Goal: Transaction & Acquisition: Book appointment/travel/reservation

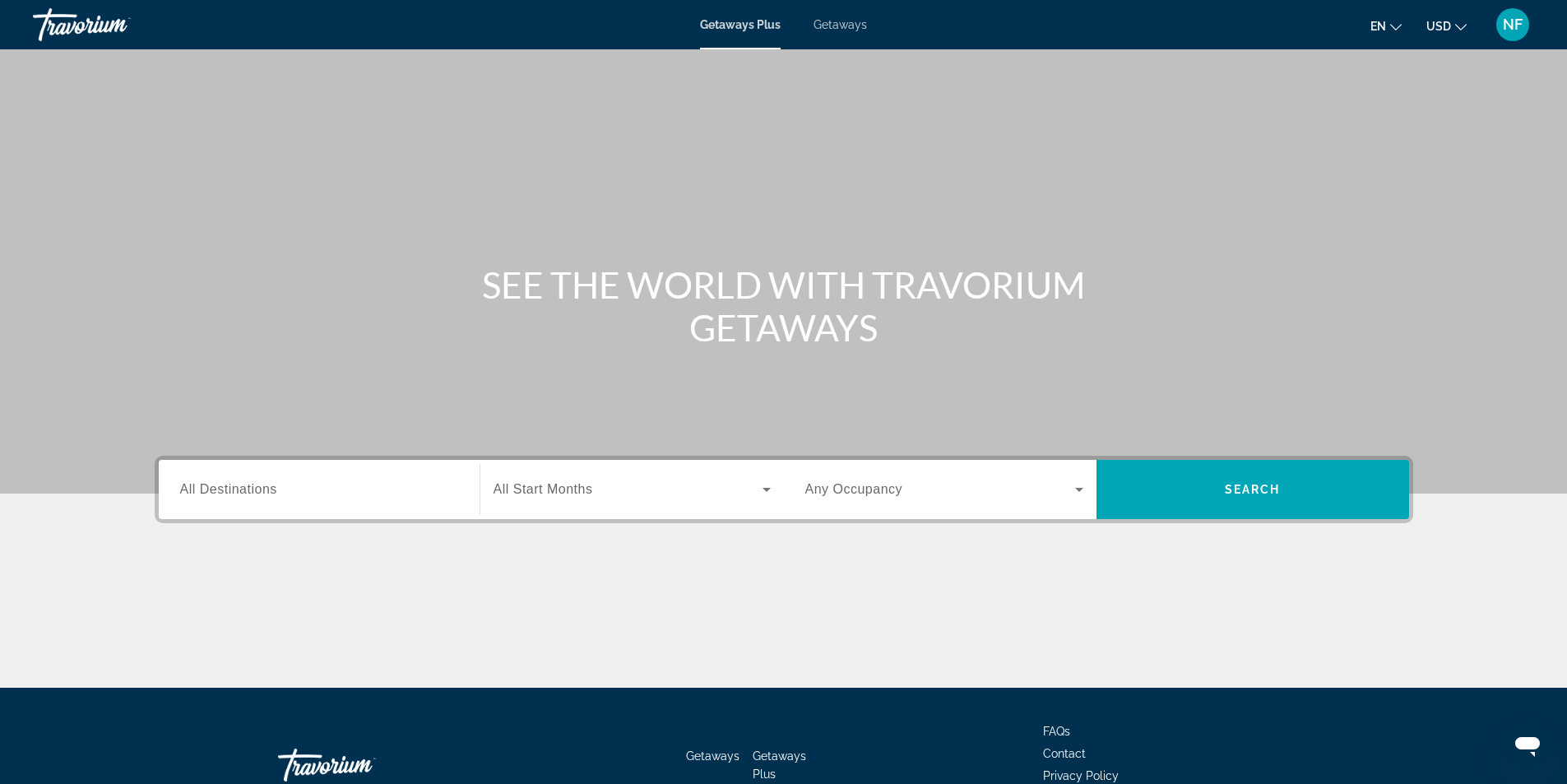
scroll to position [106, 0]
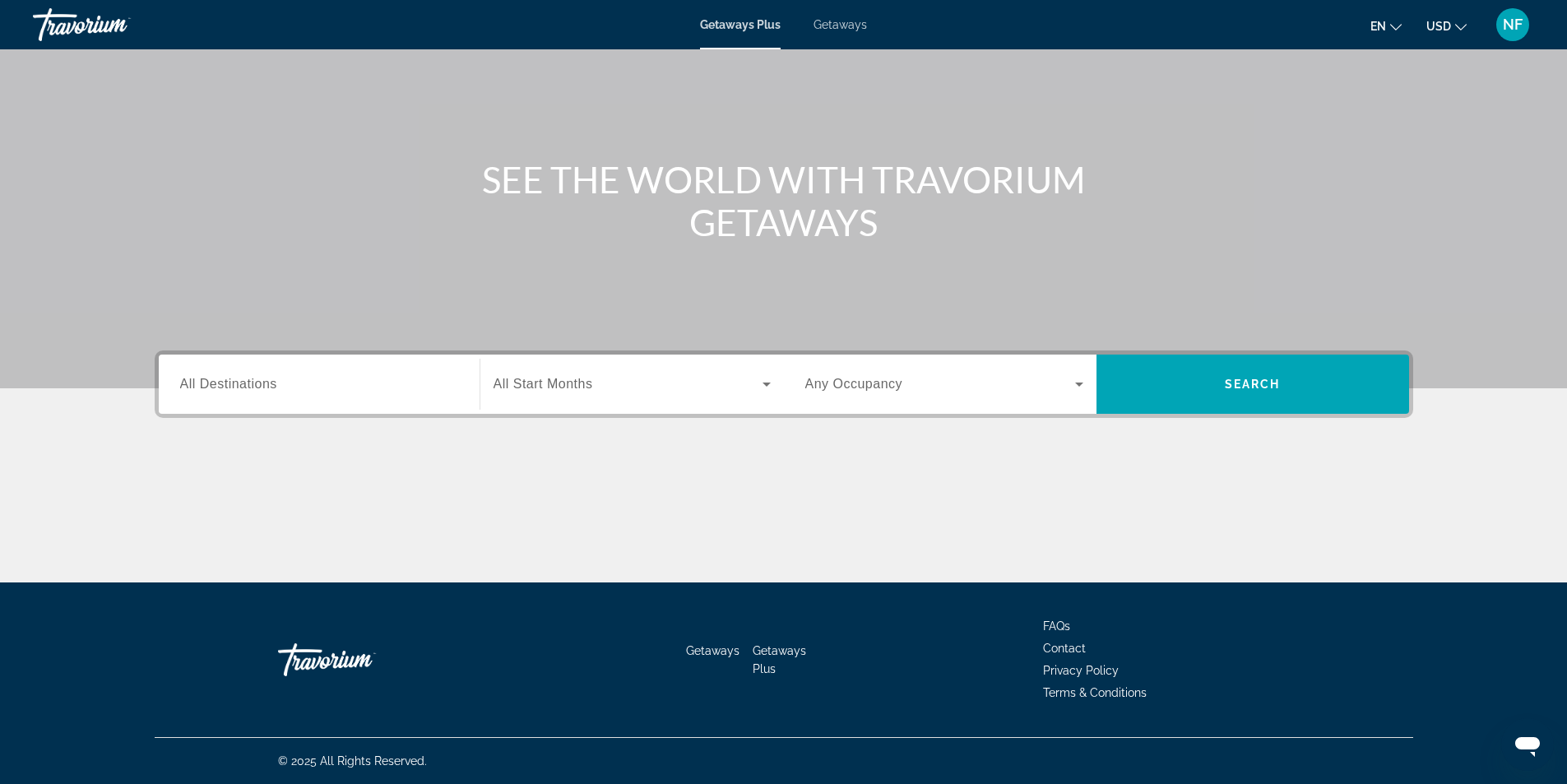
click at [268, 371] on div "Search widget" at bounding box center [318, 384] width 278 height 46
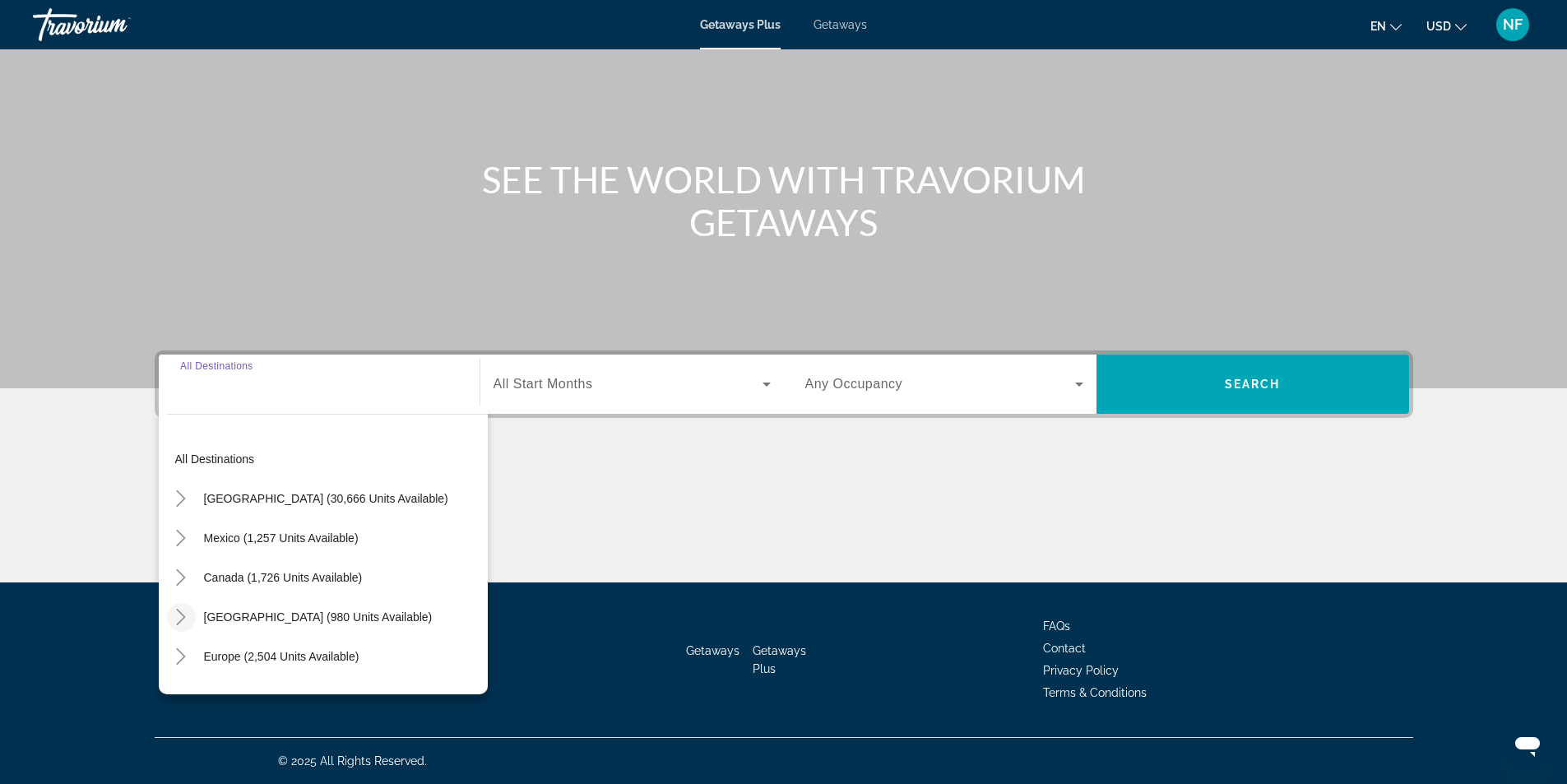
click at [176, 617] on icon "Toggle Caribbean & Atlantic Islands (980 units available)" at bounding box center [181, 616] width 17 height 17
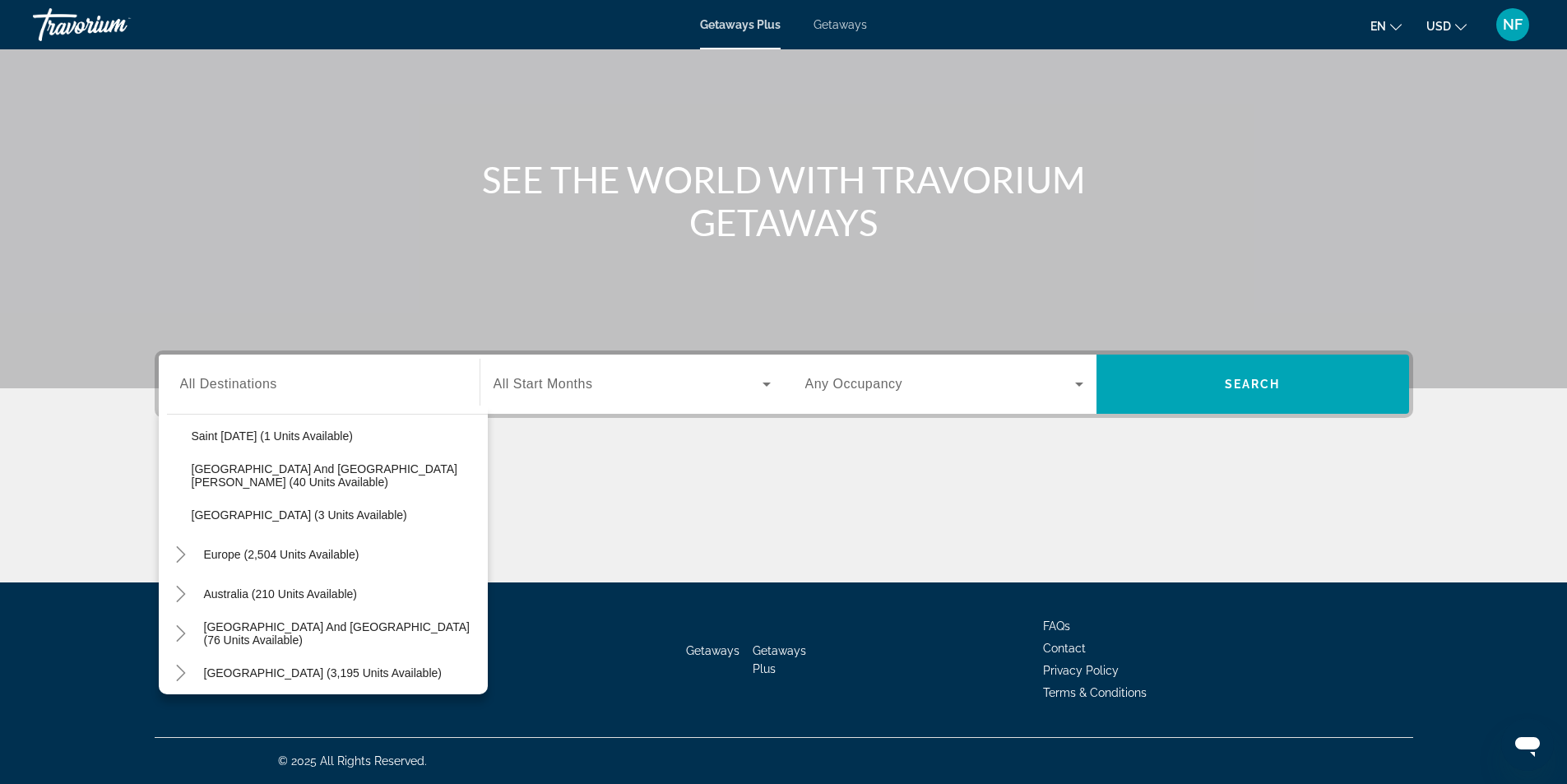
scroll to position [171, 0]
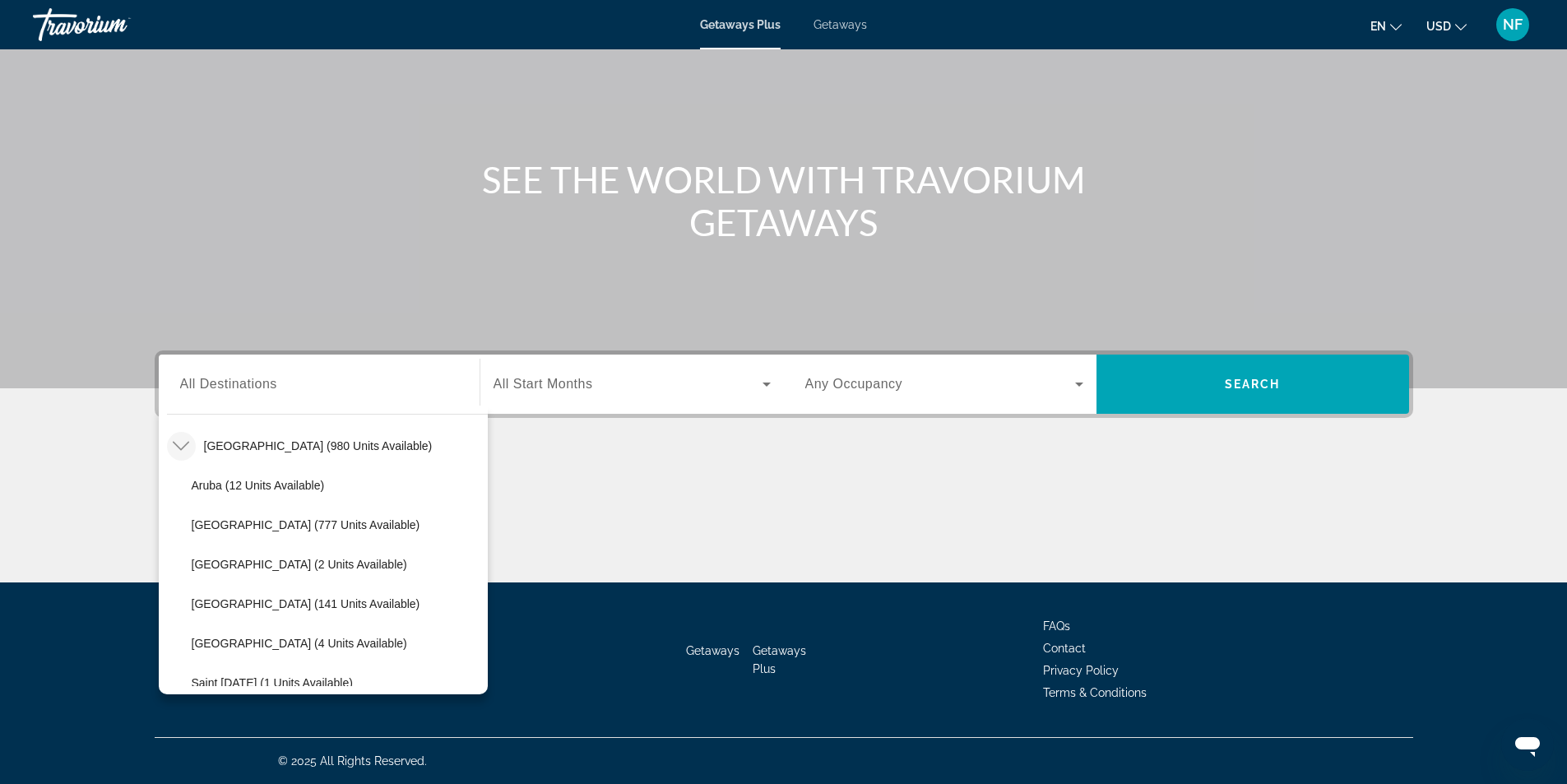
click at [818, 27] on span "Getaways" at bounding box center [841, 24] width 53 height 13
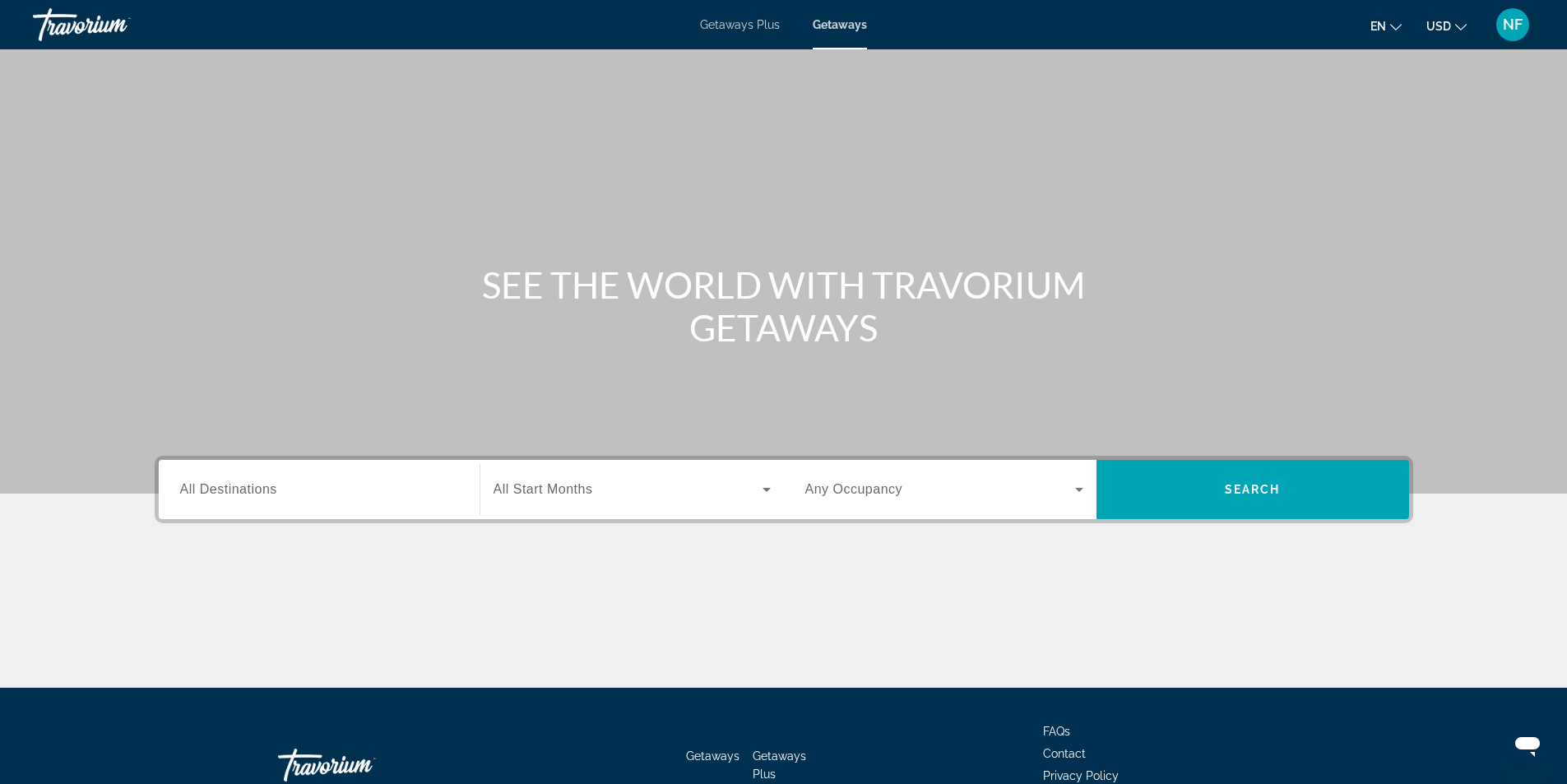
click at [237, 488] on span "All Destinations" at bounding box center [228, 489] width 97 height 14
click at [237, 488] on input "Destination All Destinations" at bounding box center [318, 490] width 278 height 20
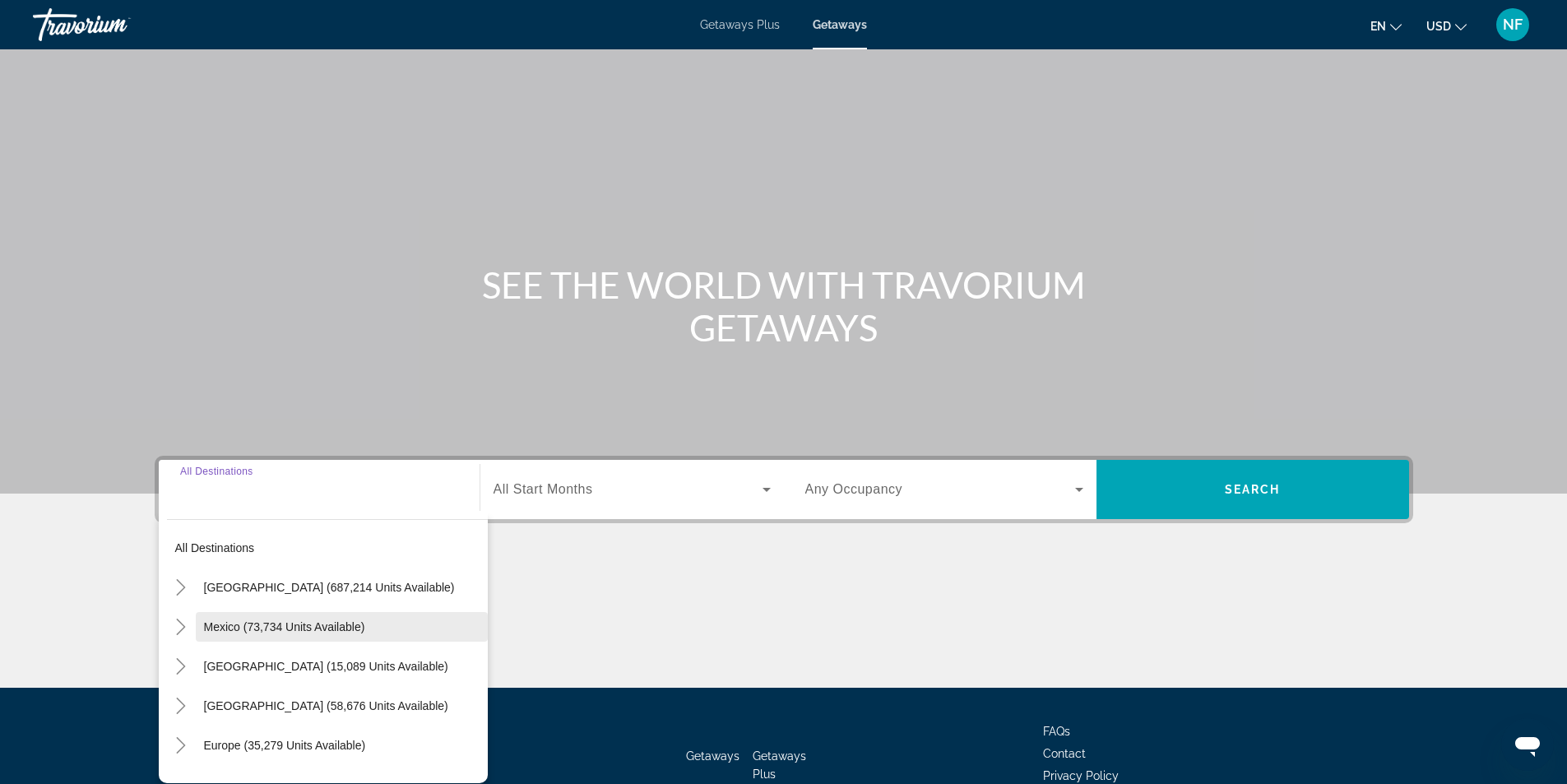
scroll to position [106, 0]
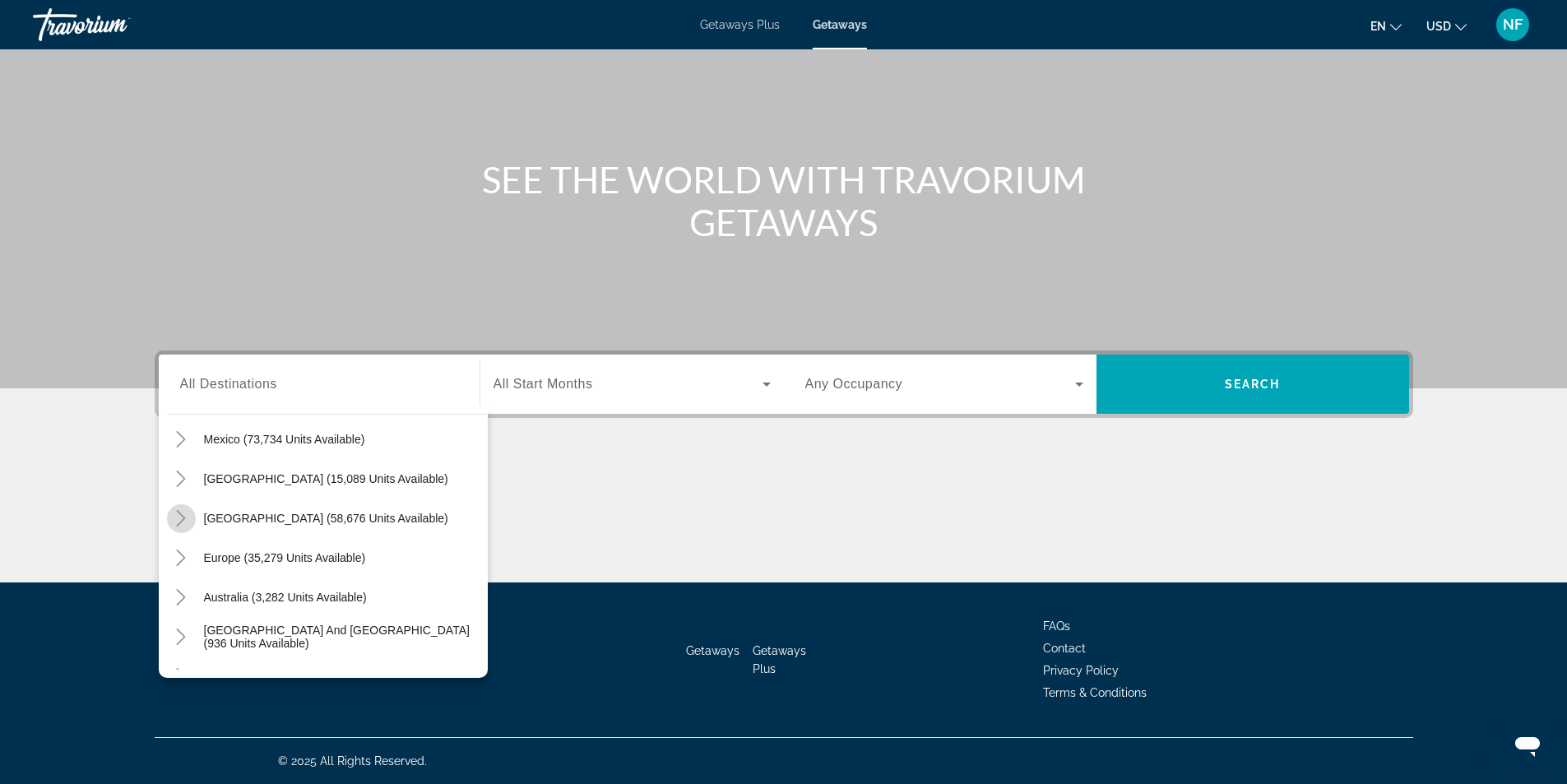
click at [181, 512] on icon "Toggle Caribbean & Atlantic Islands (58,676 units available)" at bounding box center [181, 517] width 17 height 17
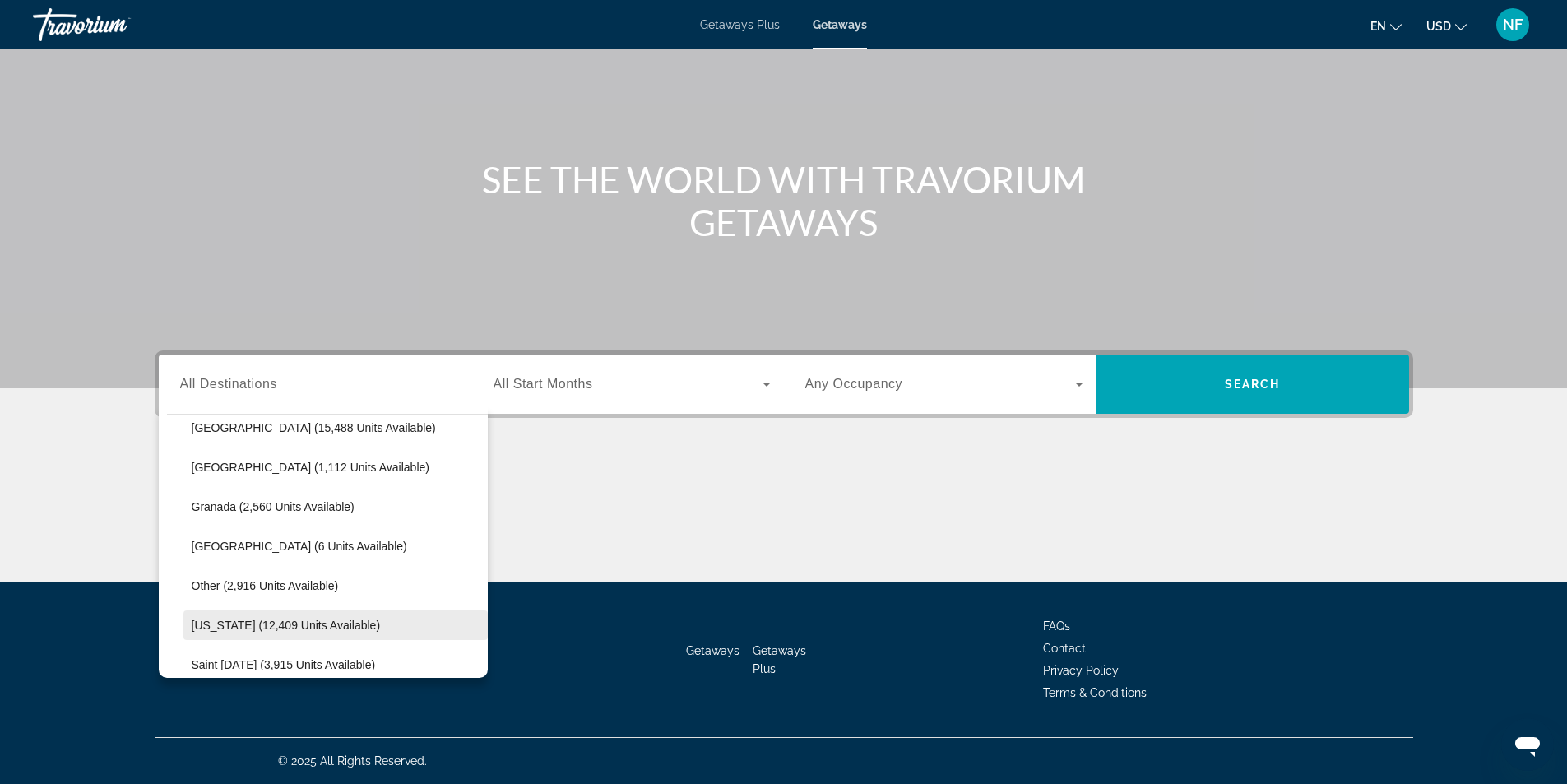
scroll to position [413, 0]
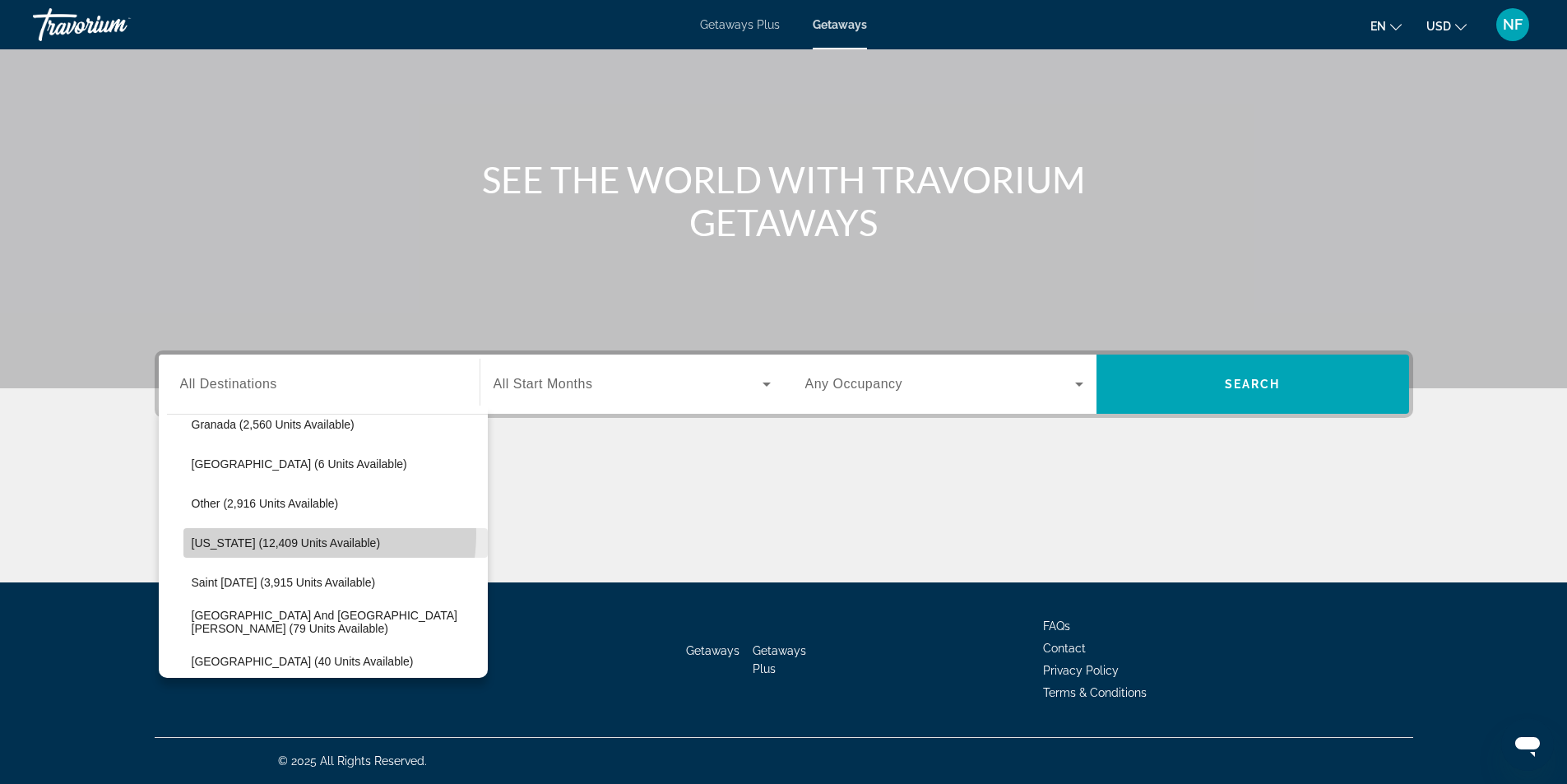
click at [278, 533] on span "Search widget" at bounding box center [336, 543] width 304 height 39
type input "**********"
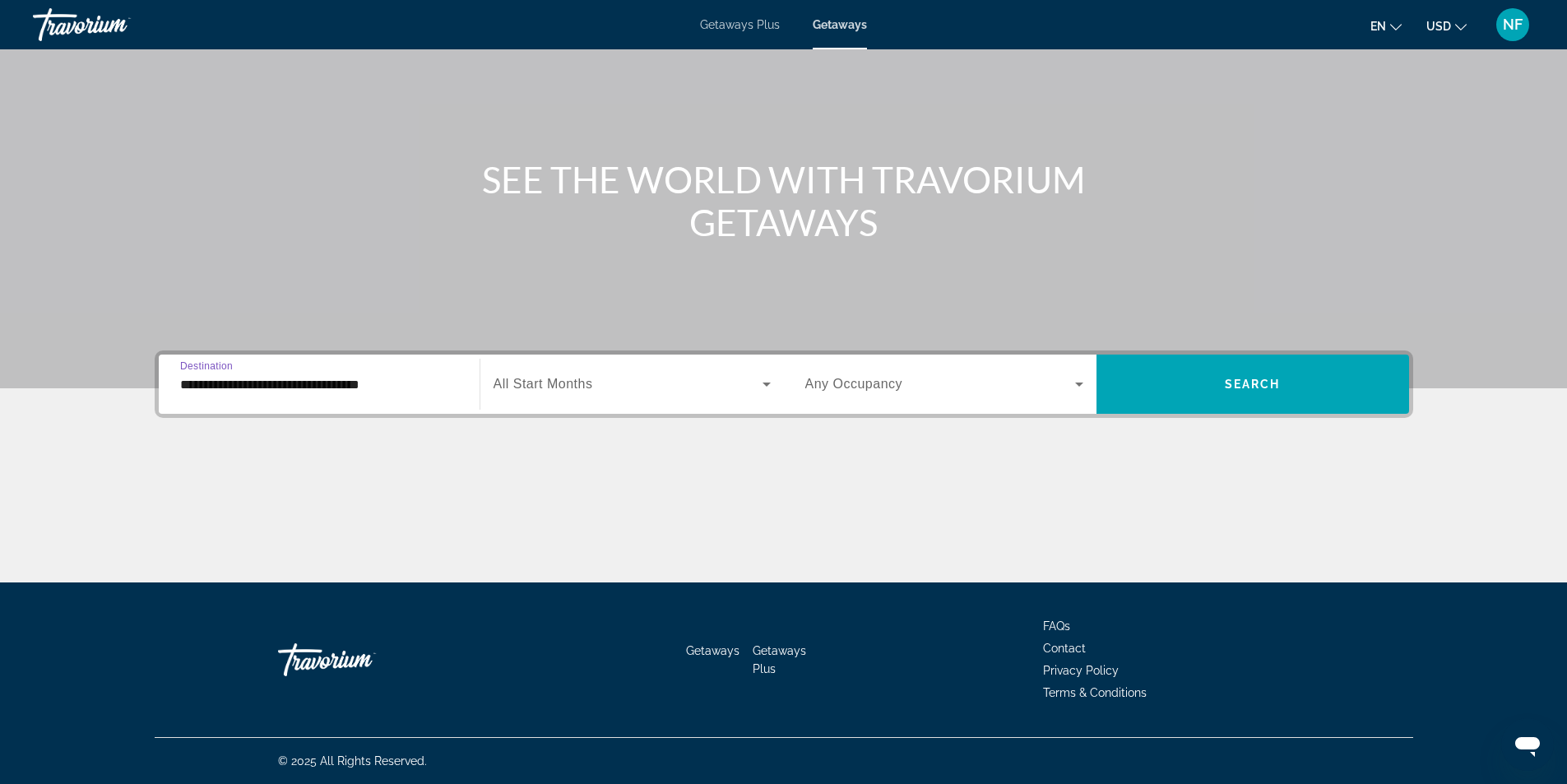
click at [583, 386] on span "All Start Months" at bounding box center [543, 383] width 100 height 14
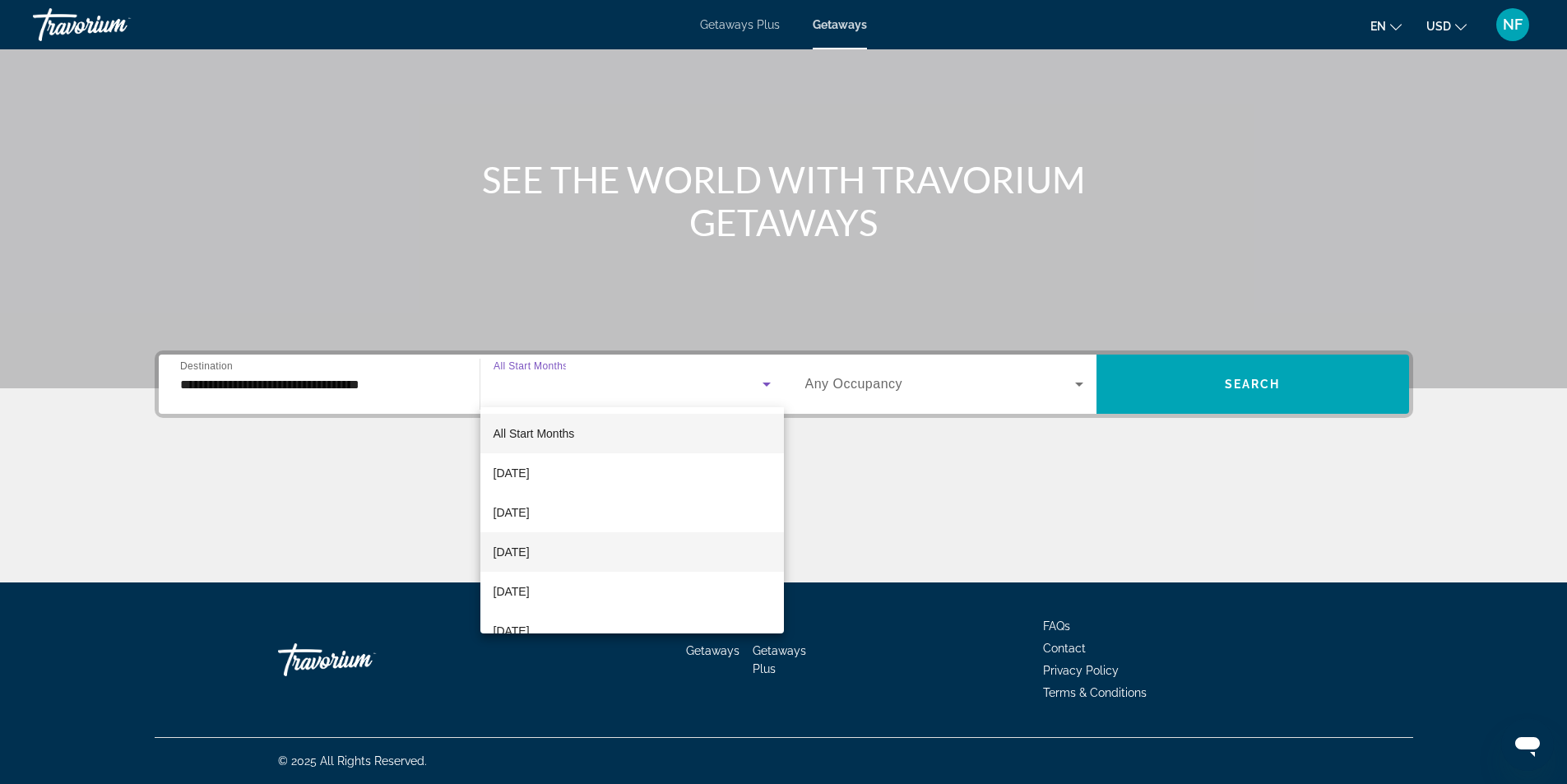
click at [530, 560] on span "[DATE]" at bounding box center [512, 552] width 37 height 20
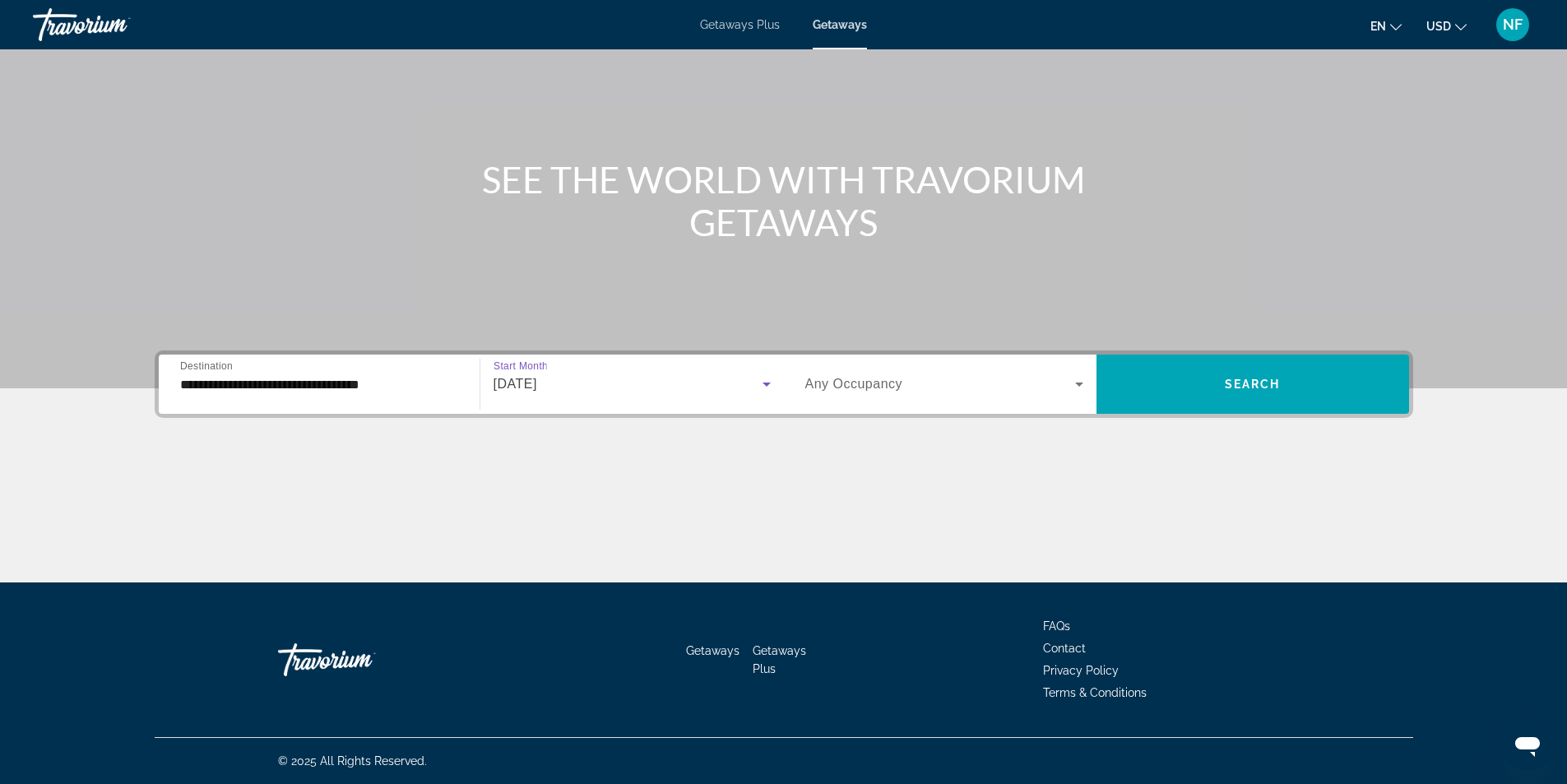
click at [1027, 389] on span "Search widget" at bounding box center [940, 384] width 270 height 20
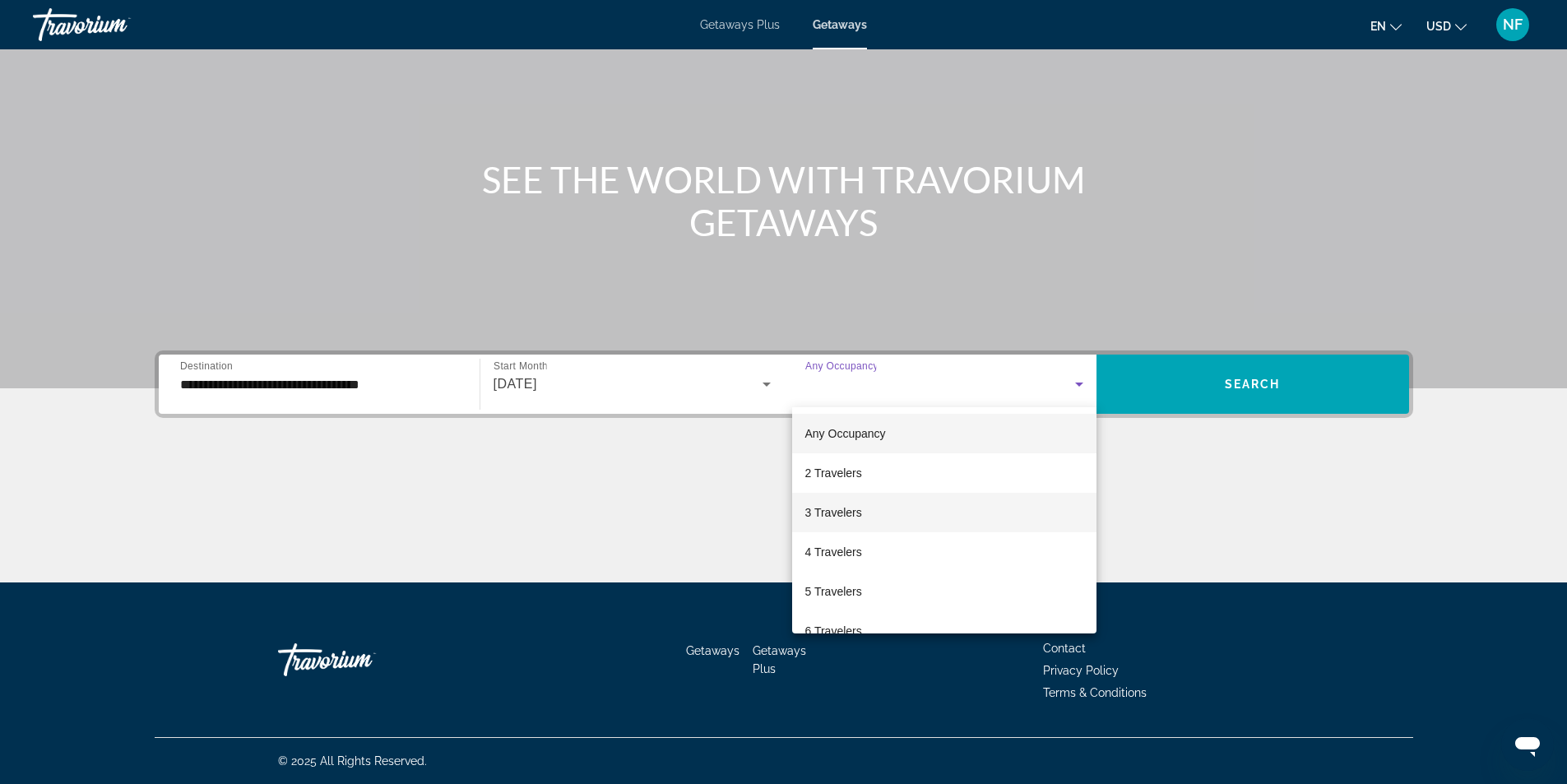
drag, startPoint x: 839, startPoint y: 553, endPoint x: 1026, endPoint y: 528, distance: 188.7
click at [841, 553] on span "4 Travelers" at bounding box center [833, 552] width 56 height 20
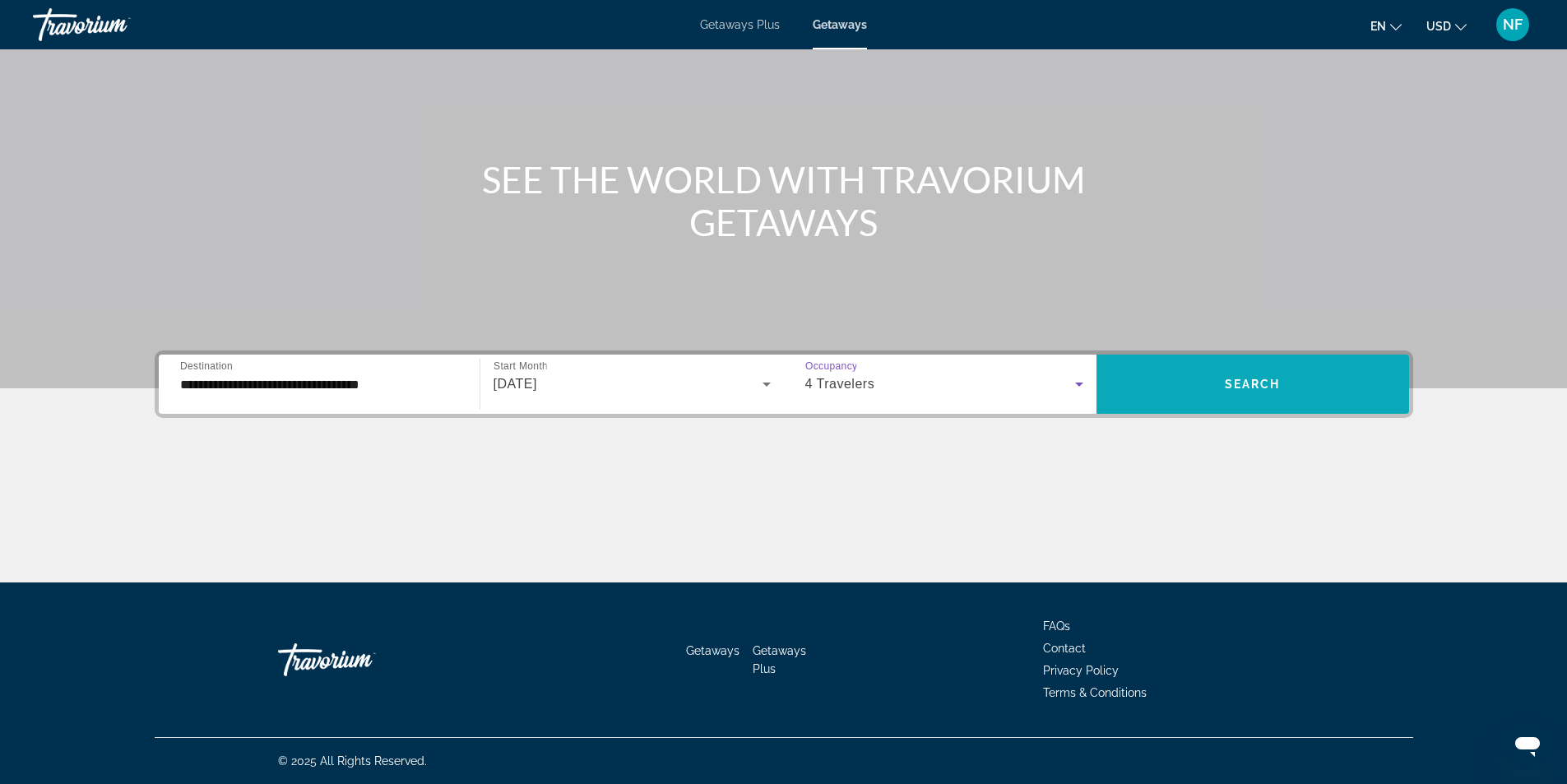
click at [1216, 399] on span "Search widget" at bounding box center [1253, 384] width 312 height 39
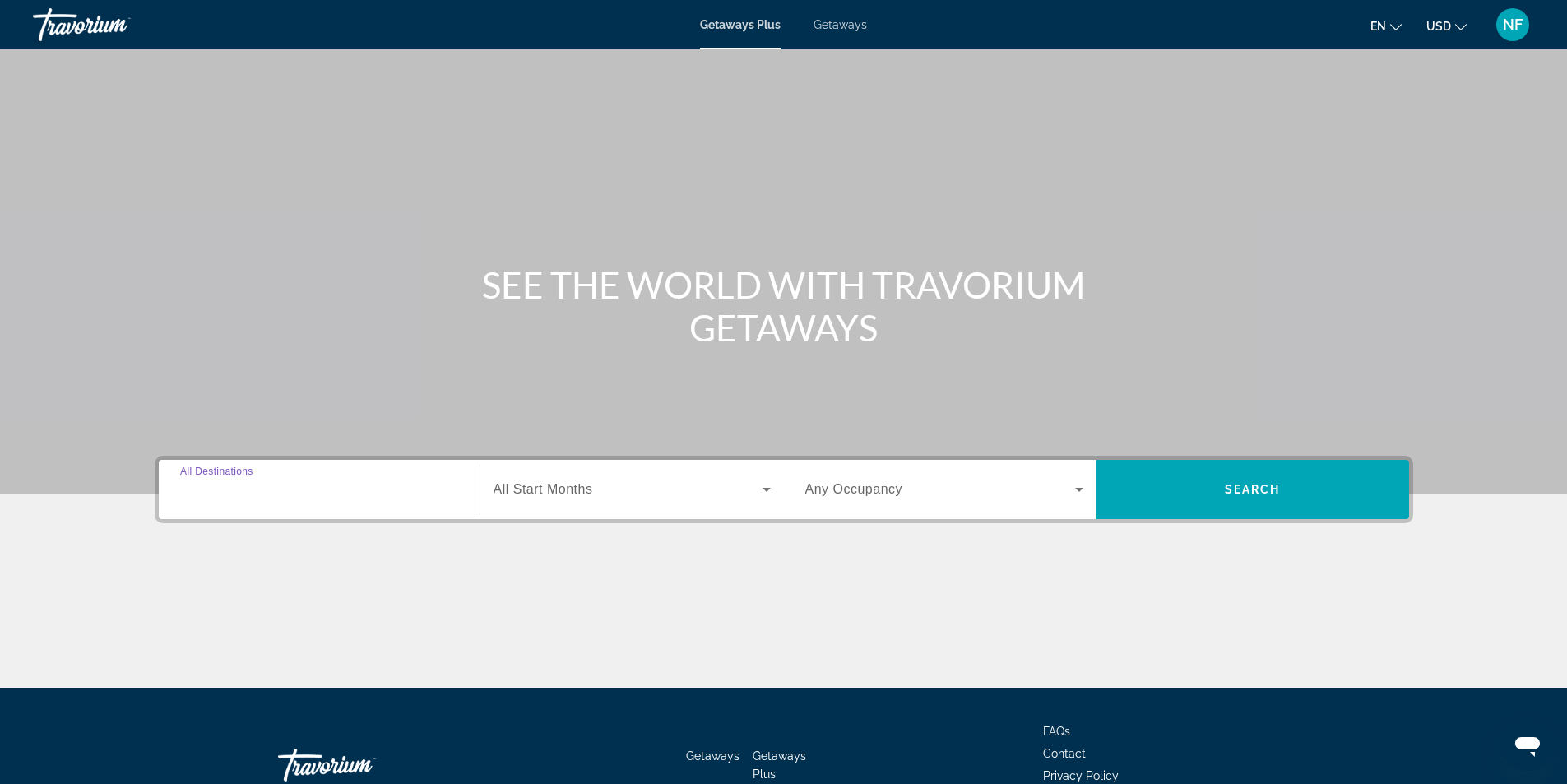
click at [319, 499] on input "Destination All Destinations" at bounding box center [318, 490] width 278 height 20
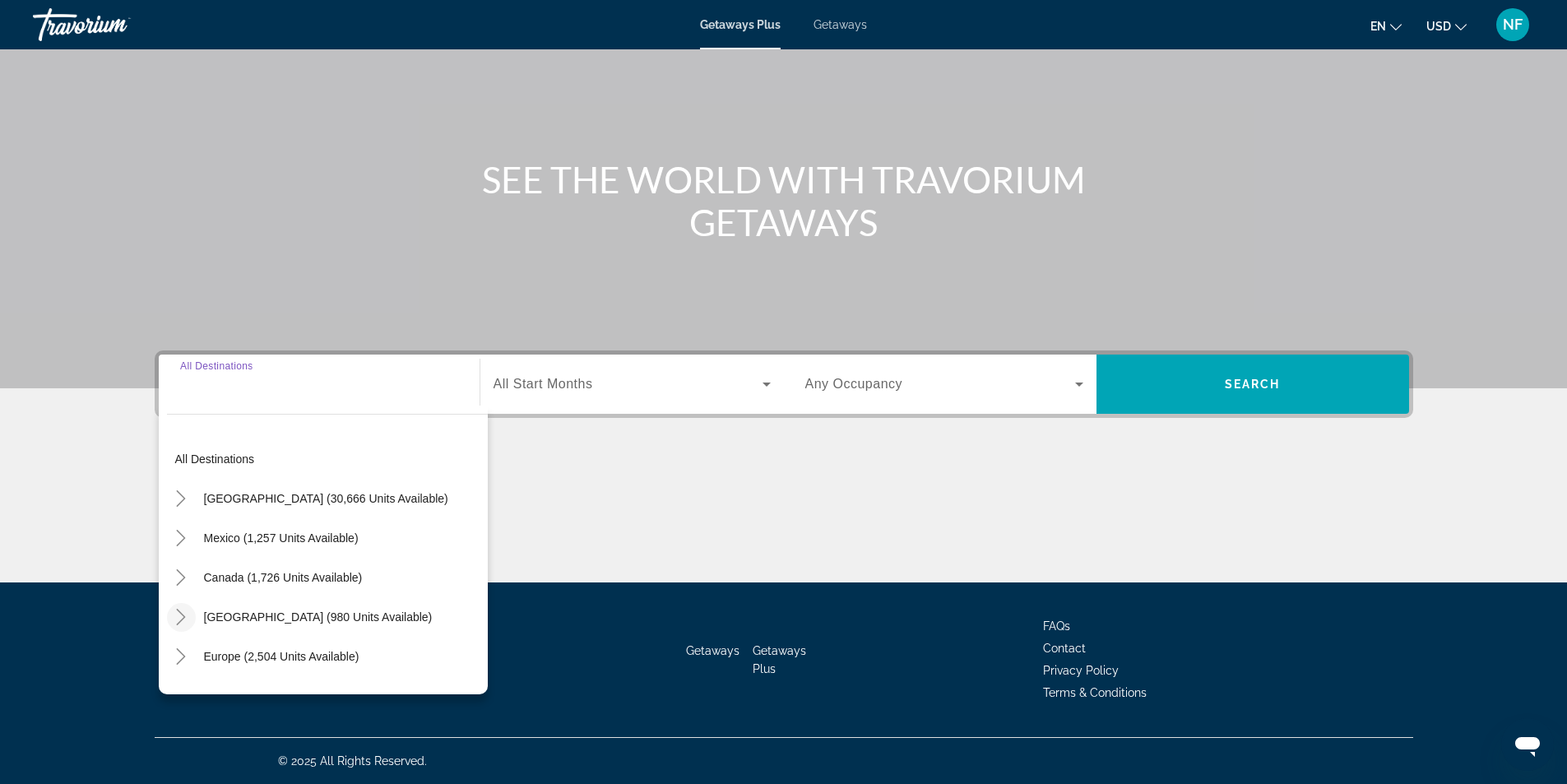
click at [177, 623] on icon "Toggle Caribbean & Atlantic Islands (980 units available)" at bounding box center [181, 616] width 17 height 17
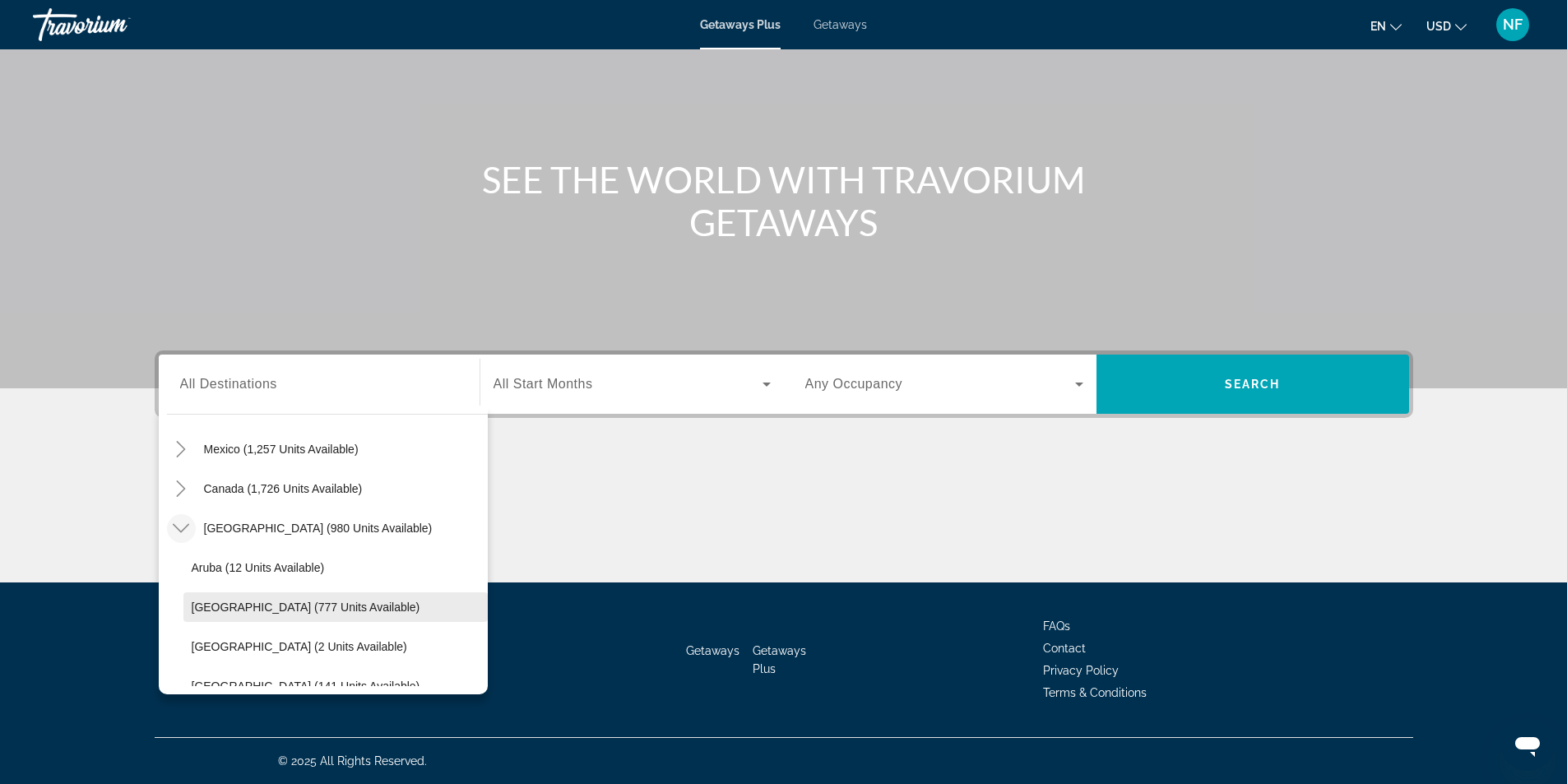
scroll to position [0, 0]
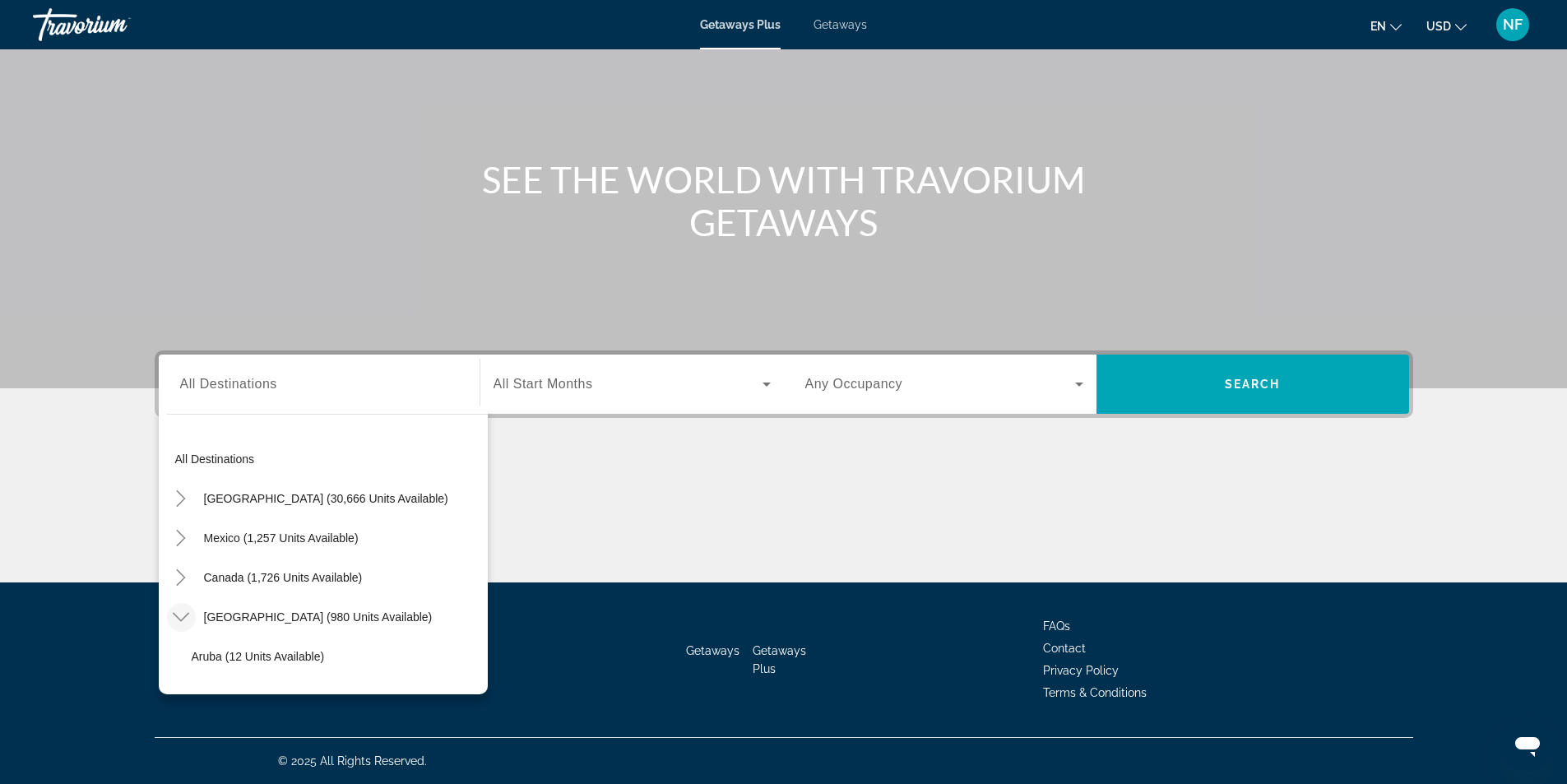
click at [568, 397] on div "Search widget" at bounding box center [632, 384] width 278 height 46
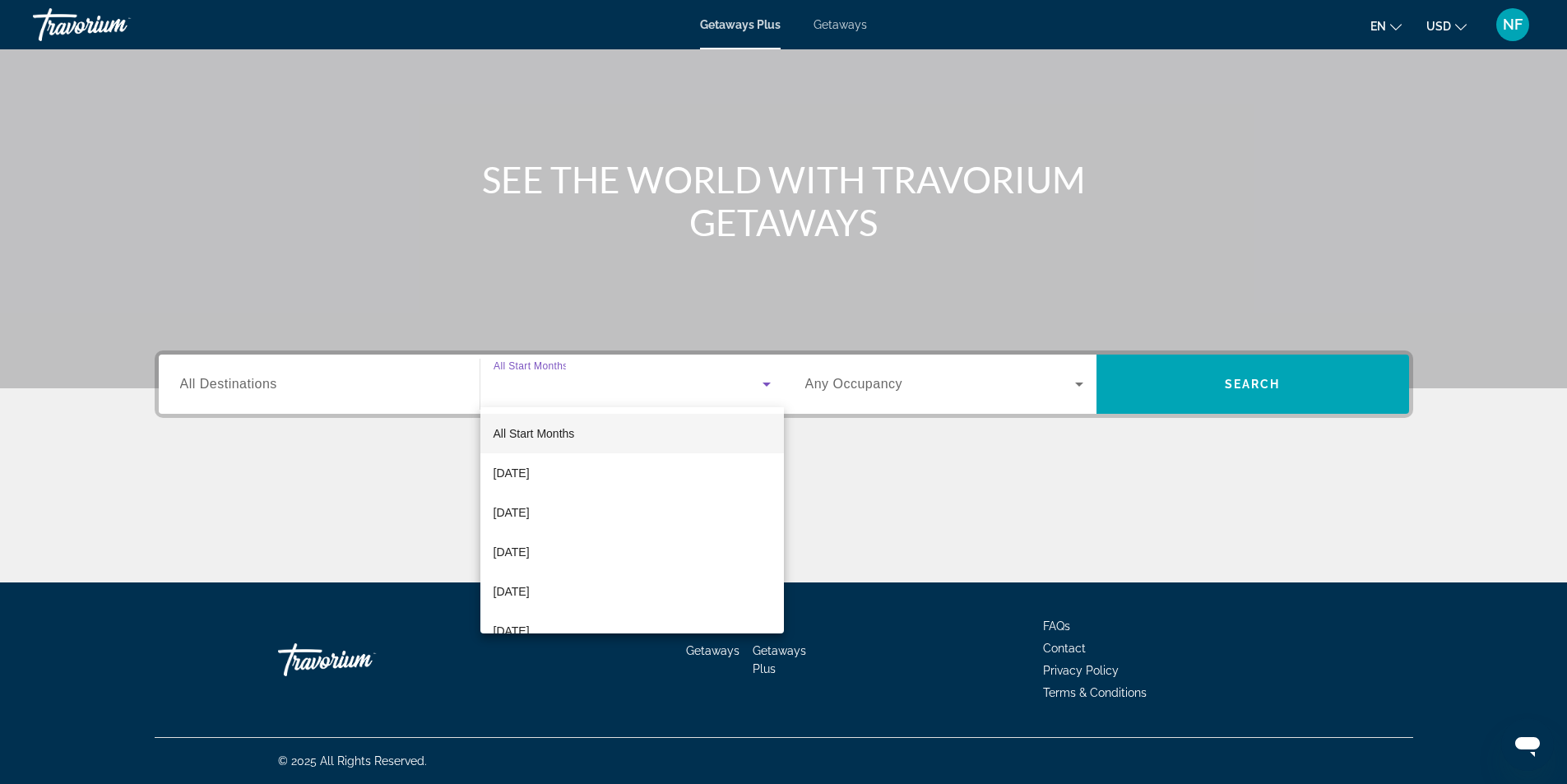
click at [840, 17] on div at bounding box center [784, 392] width 1567 height 784
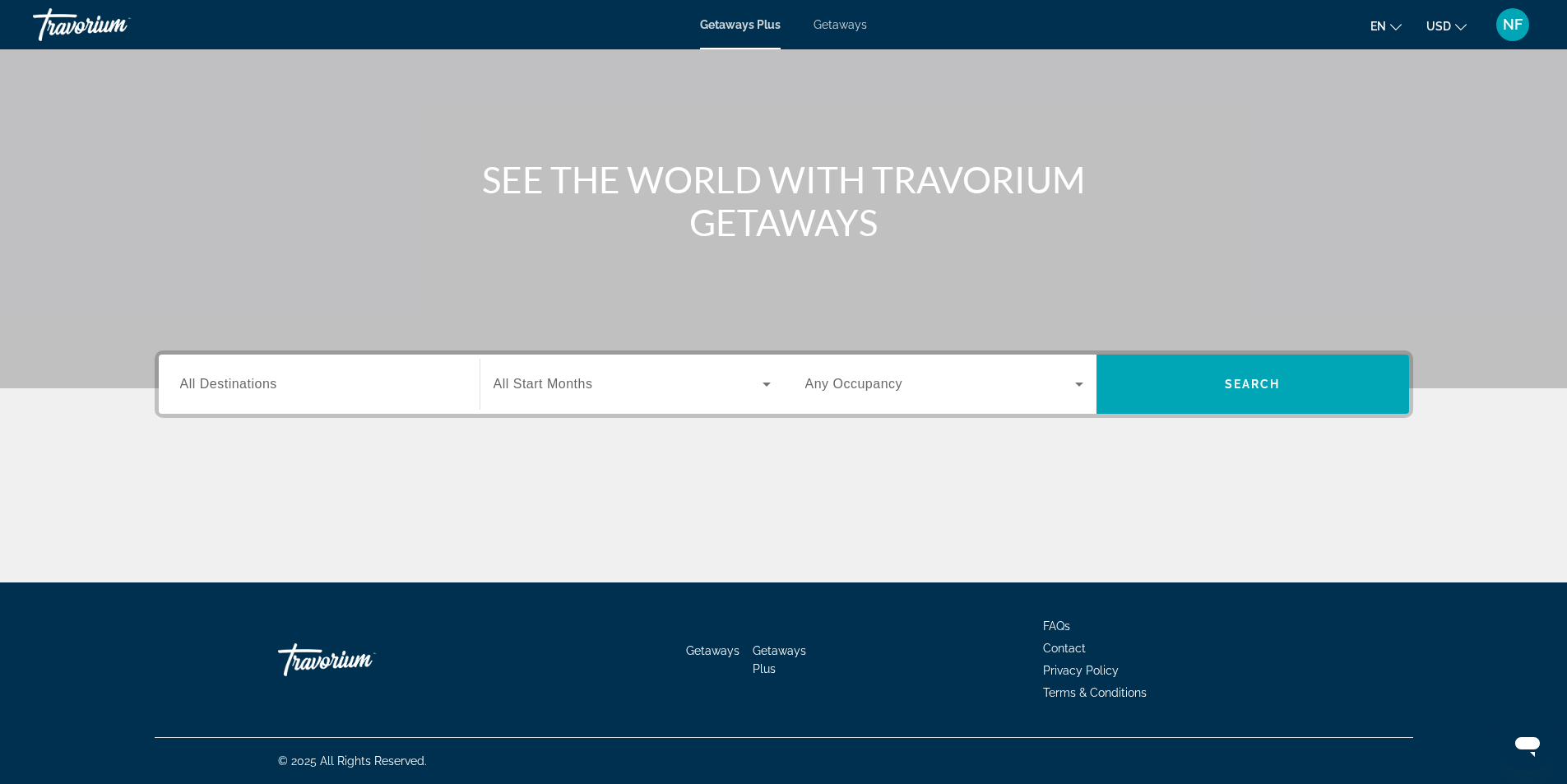
click at [837, 25] on span "Getaways" at bounding box center [841, 24] width 53 height 13
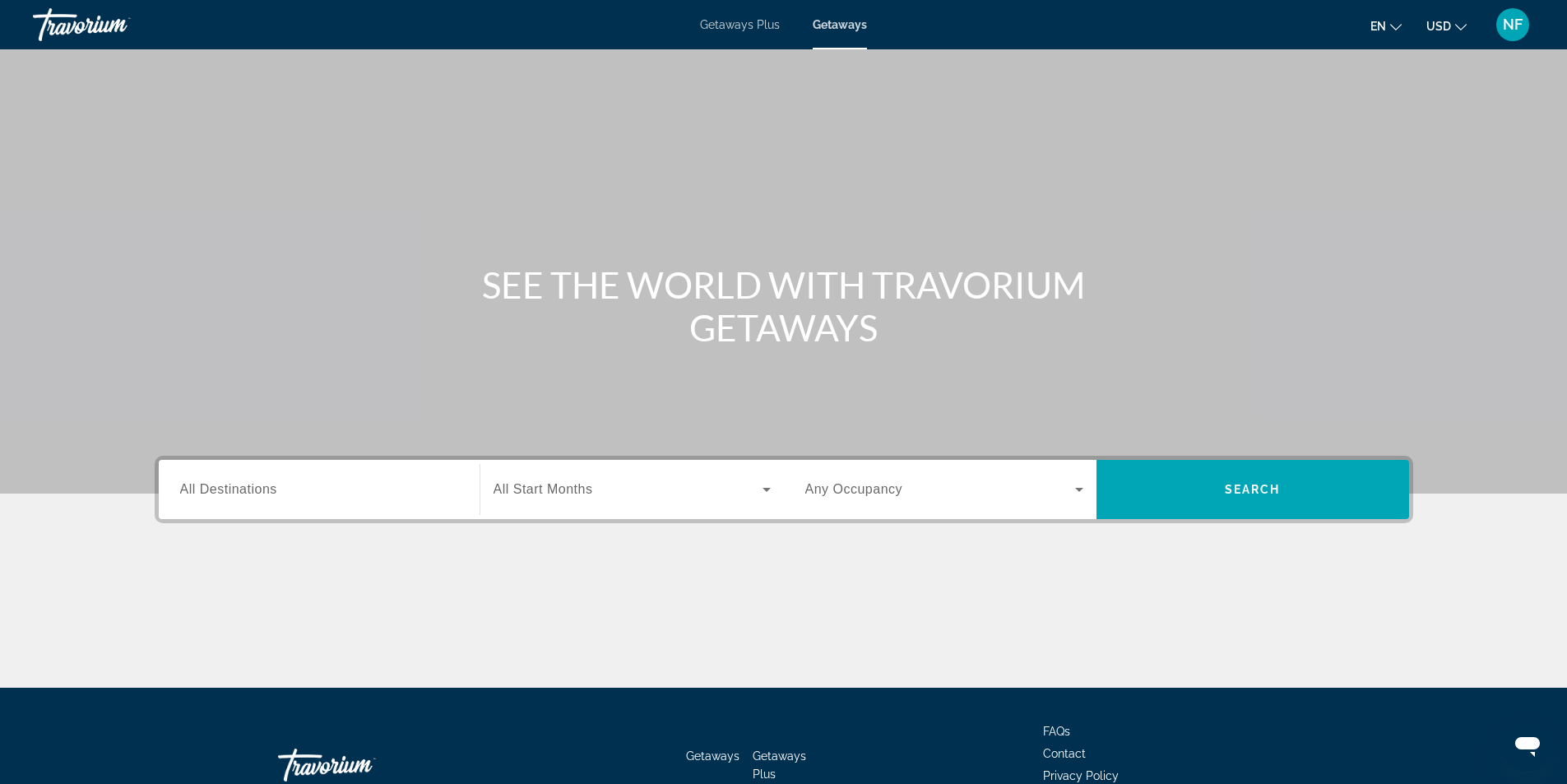
click at [263, 476] on div "Search widget" at bounding box center [318, 489] width 278 height 46
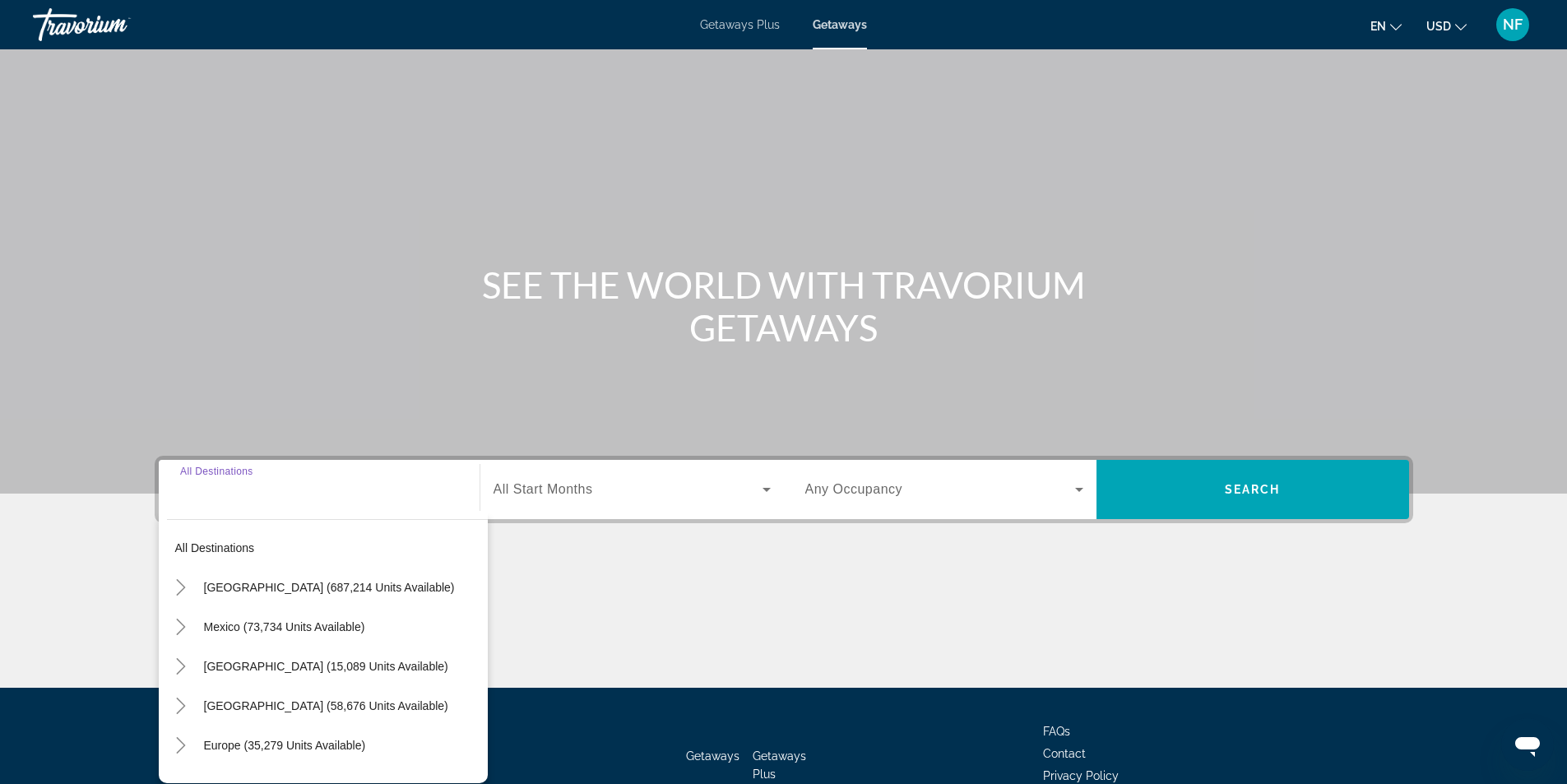
scroll to position [106, 0]
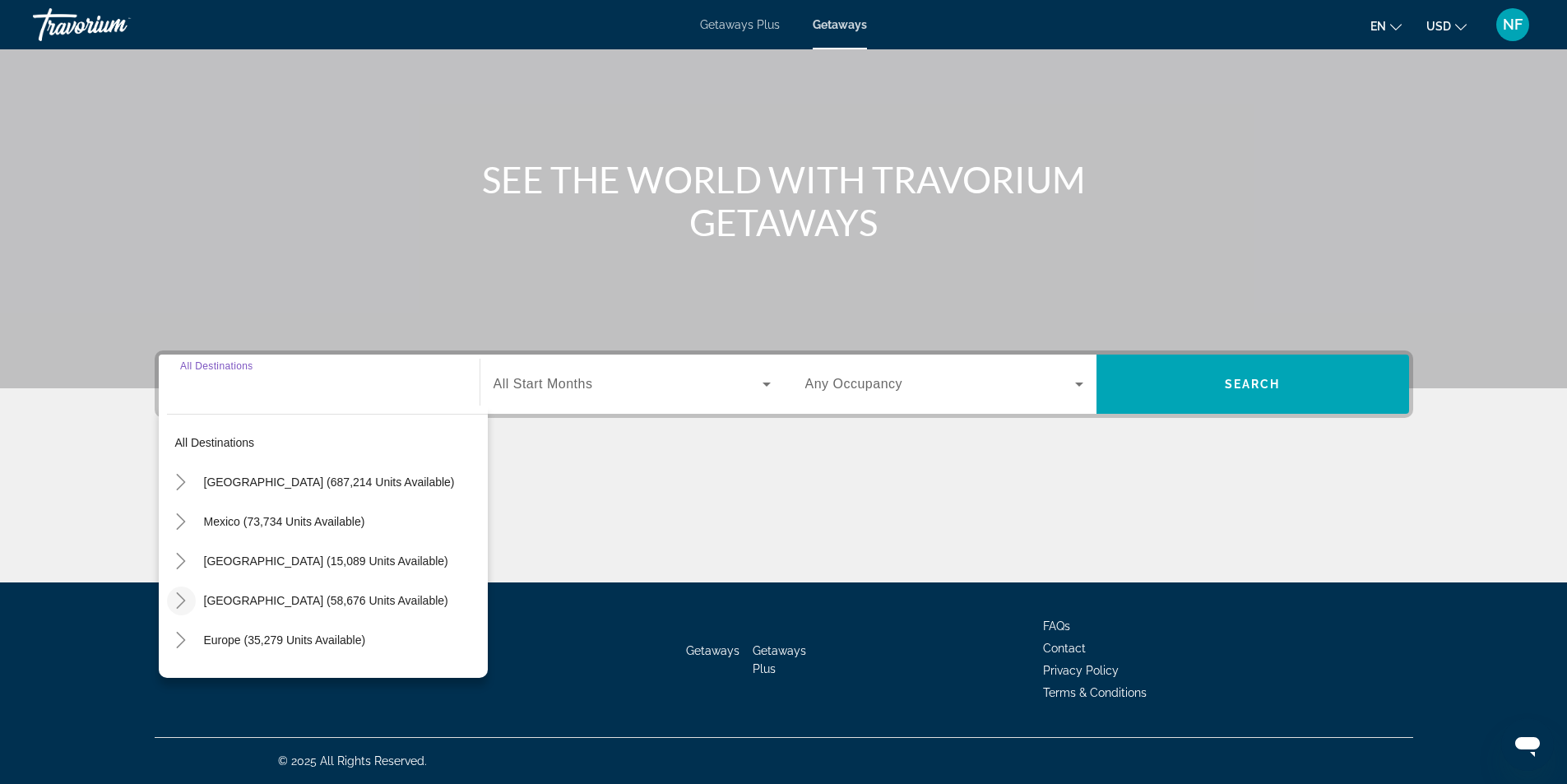
click at [180, 599] on icon "Toggle Caribbean & Atlantic Islands (58,676 units available)" at bounding box center [181, 600] width 17 height 17
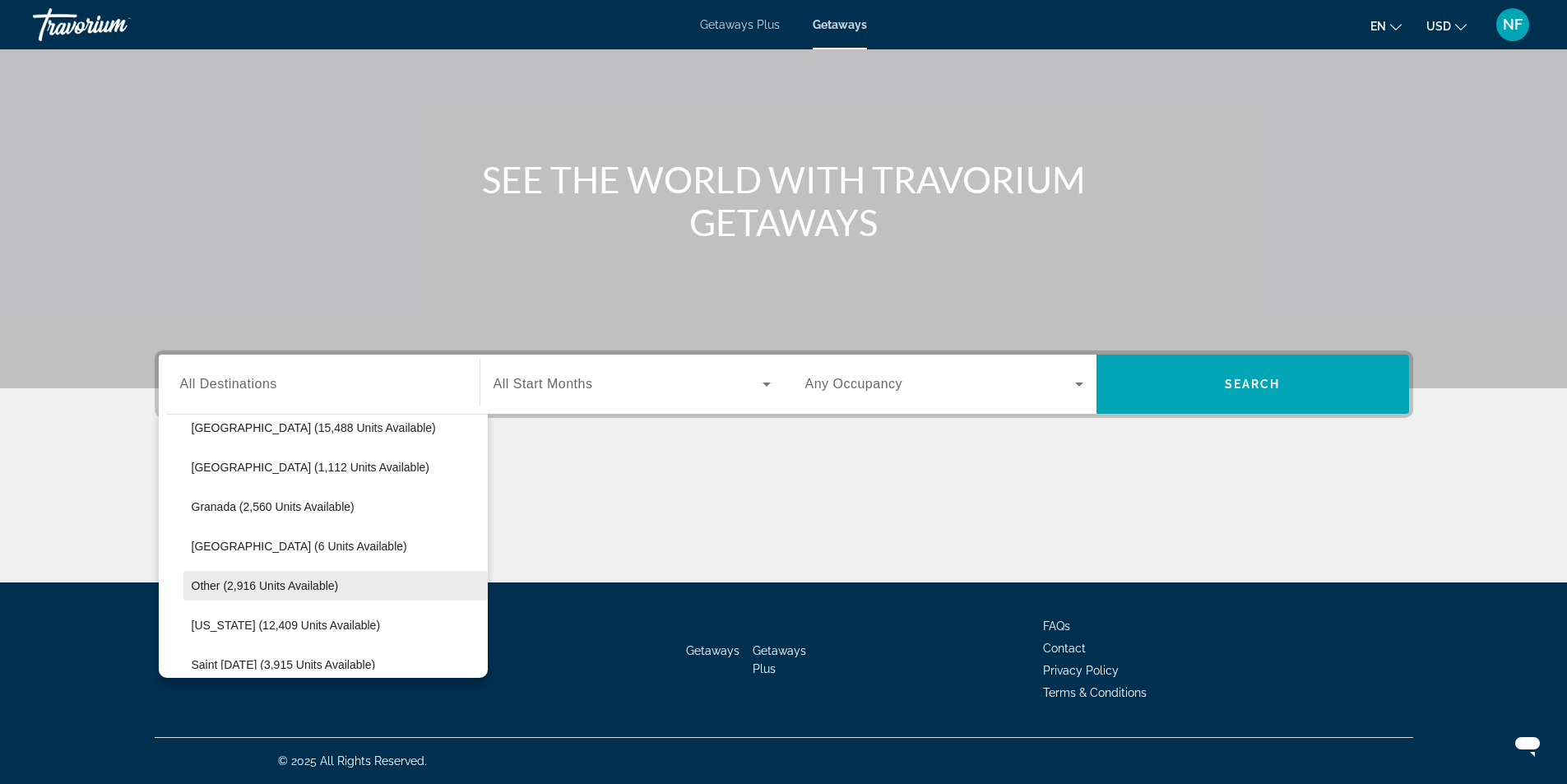
scroll to position [495, 0]
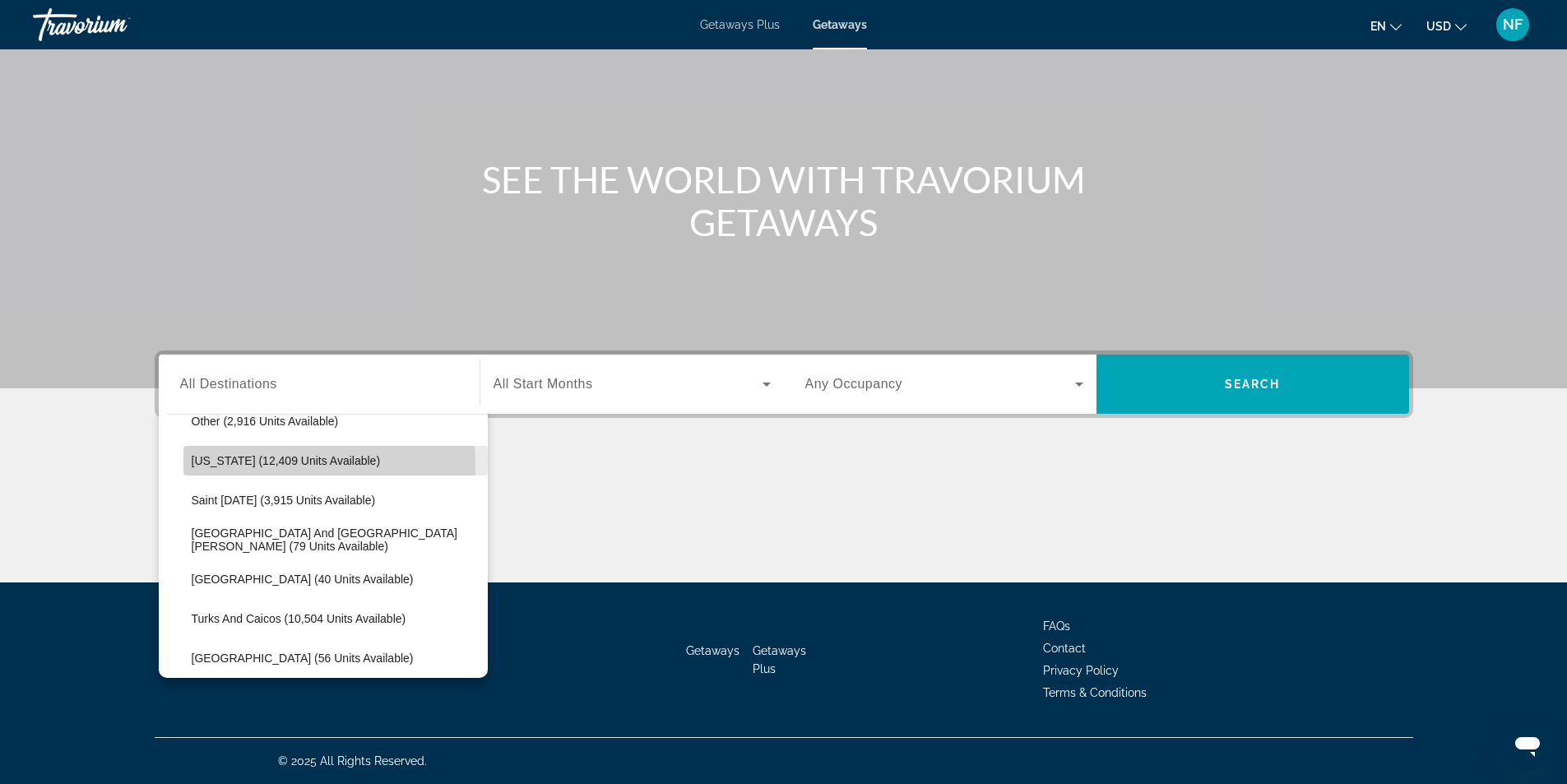
click at [257, 464] on span "[US_STATE] (12,409 units available)" at bounding box center [287, 460] width 190 height 13
type input "**********"
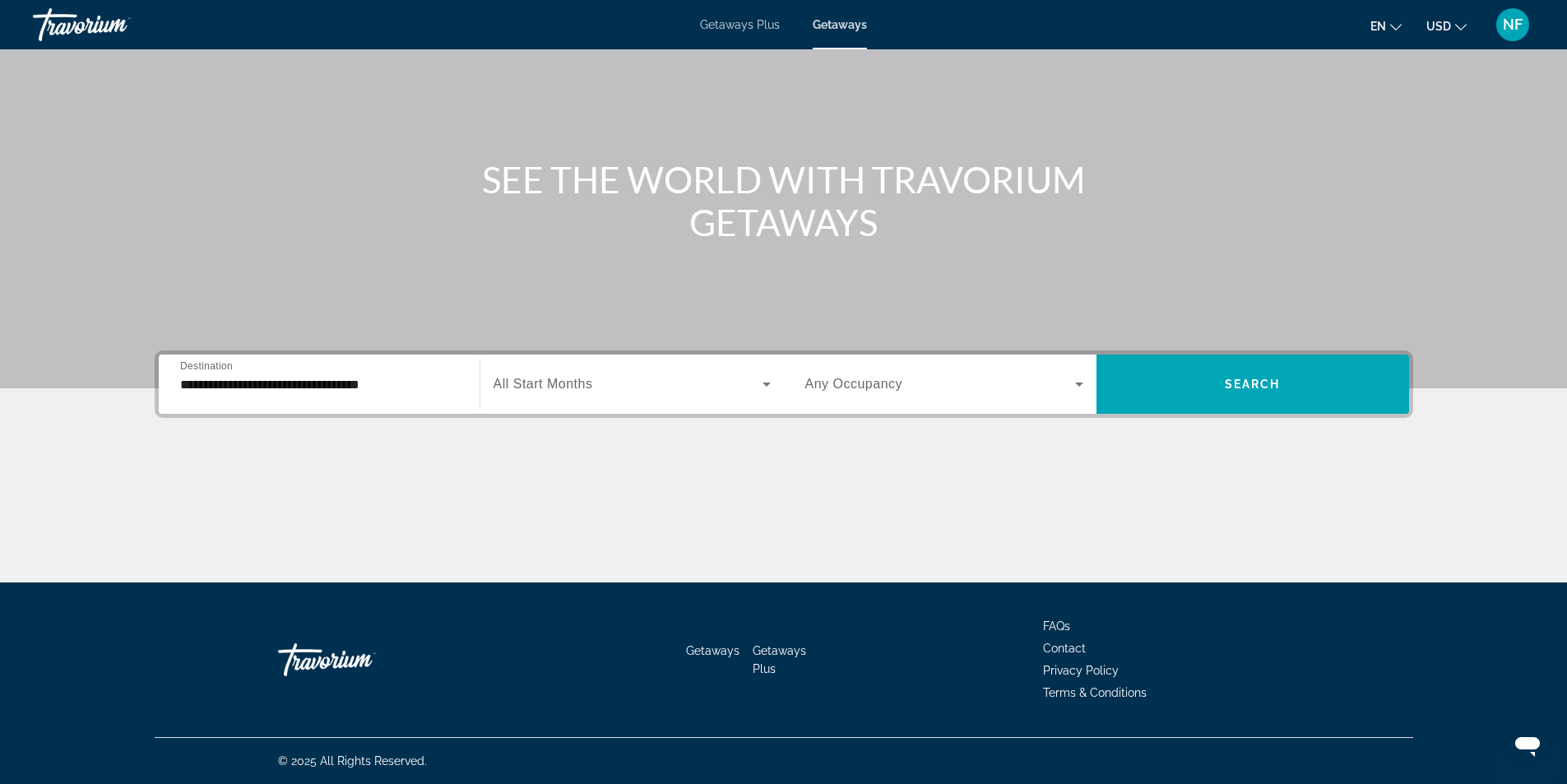
click at [574, 381] on span "All Start Months" at bounding box center [543, 383] width 100 height 14
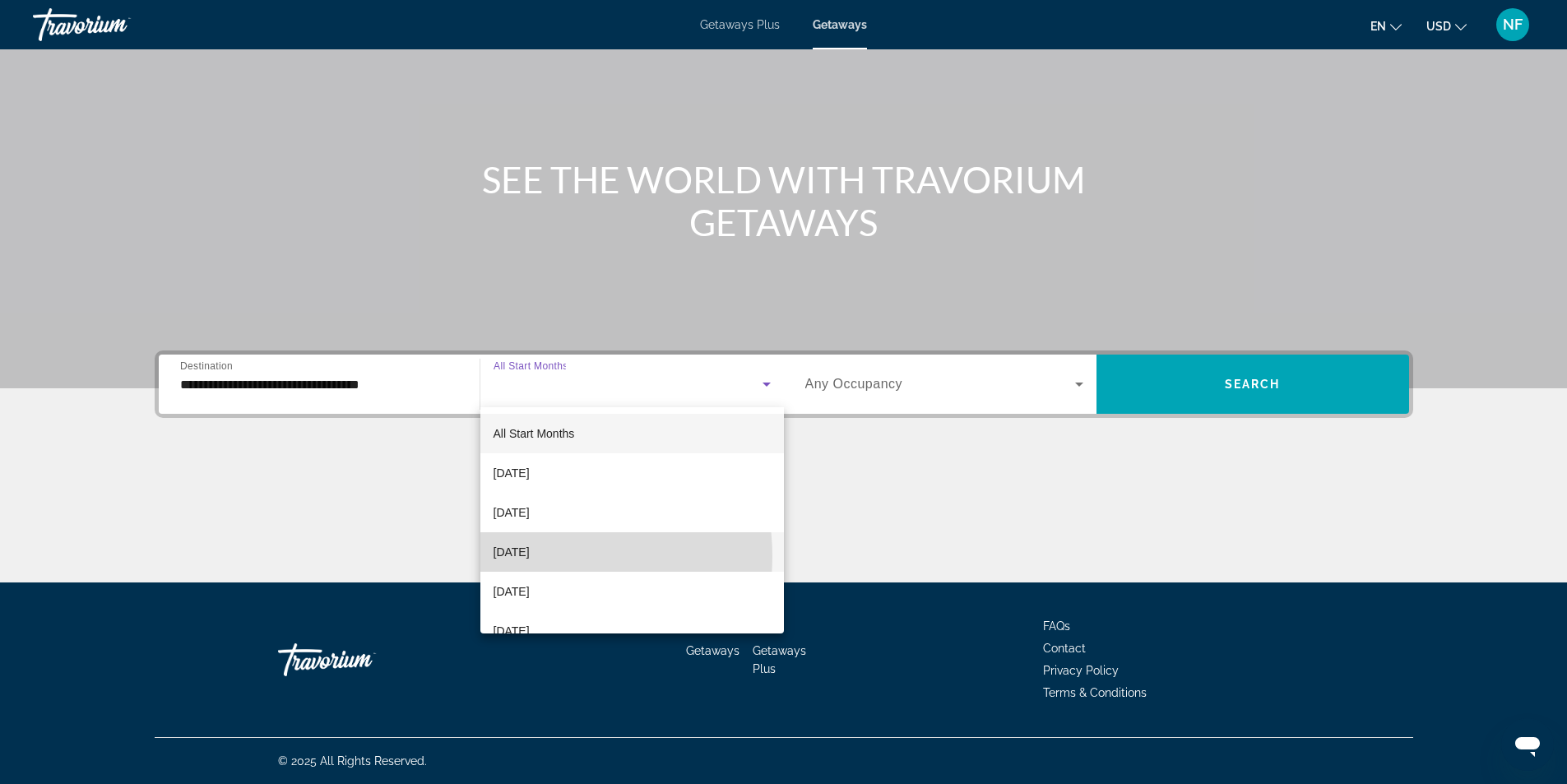
click at [530, 556] on span "[DATE]" at bounding box center [512, 552] width 37 height 20
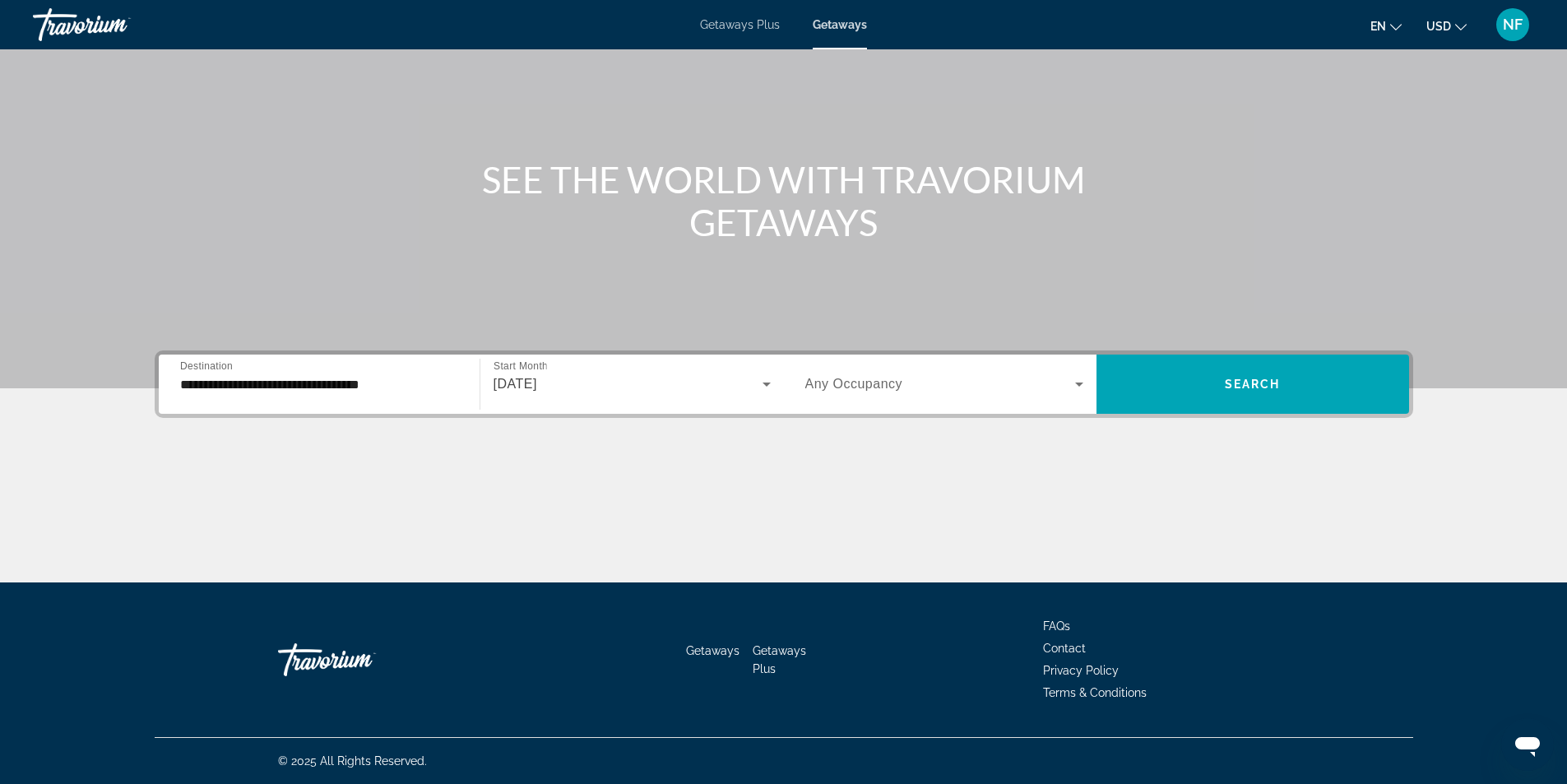
click at [921, 370] on div "Search widget" at bounding box center [944, 384] width 278 height 46
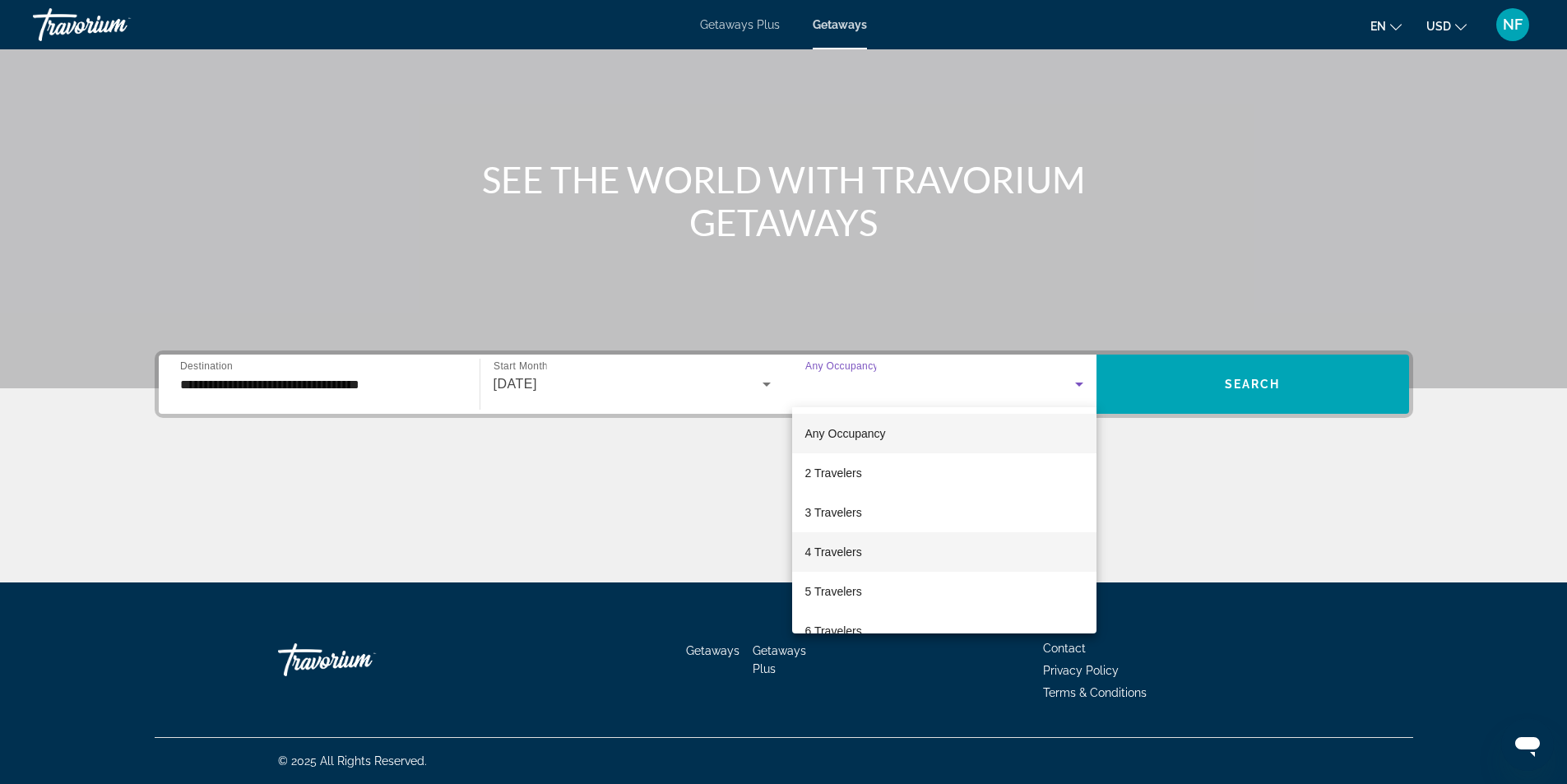
click at [832, 546] on span "4 Travelers" at bounding box center [833, 552] width 56 height 20
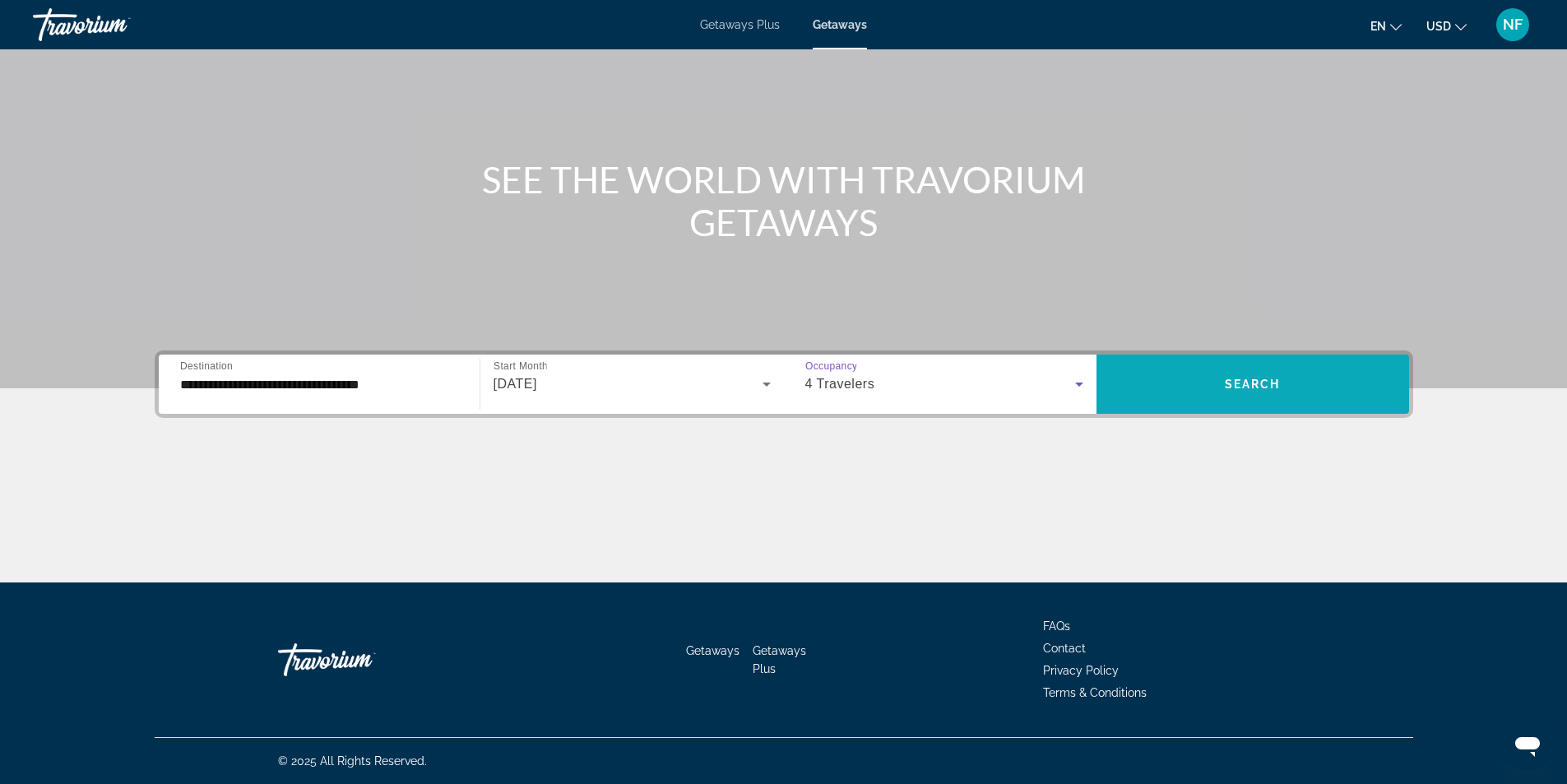
click at [1237, 380] on span "Search" at bounding box center [1253, 383] width 56 height 13
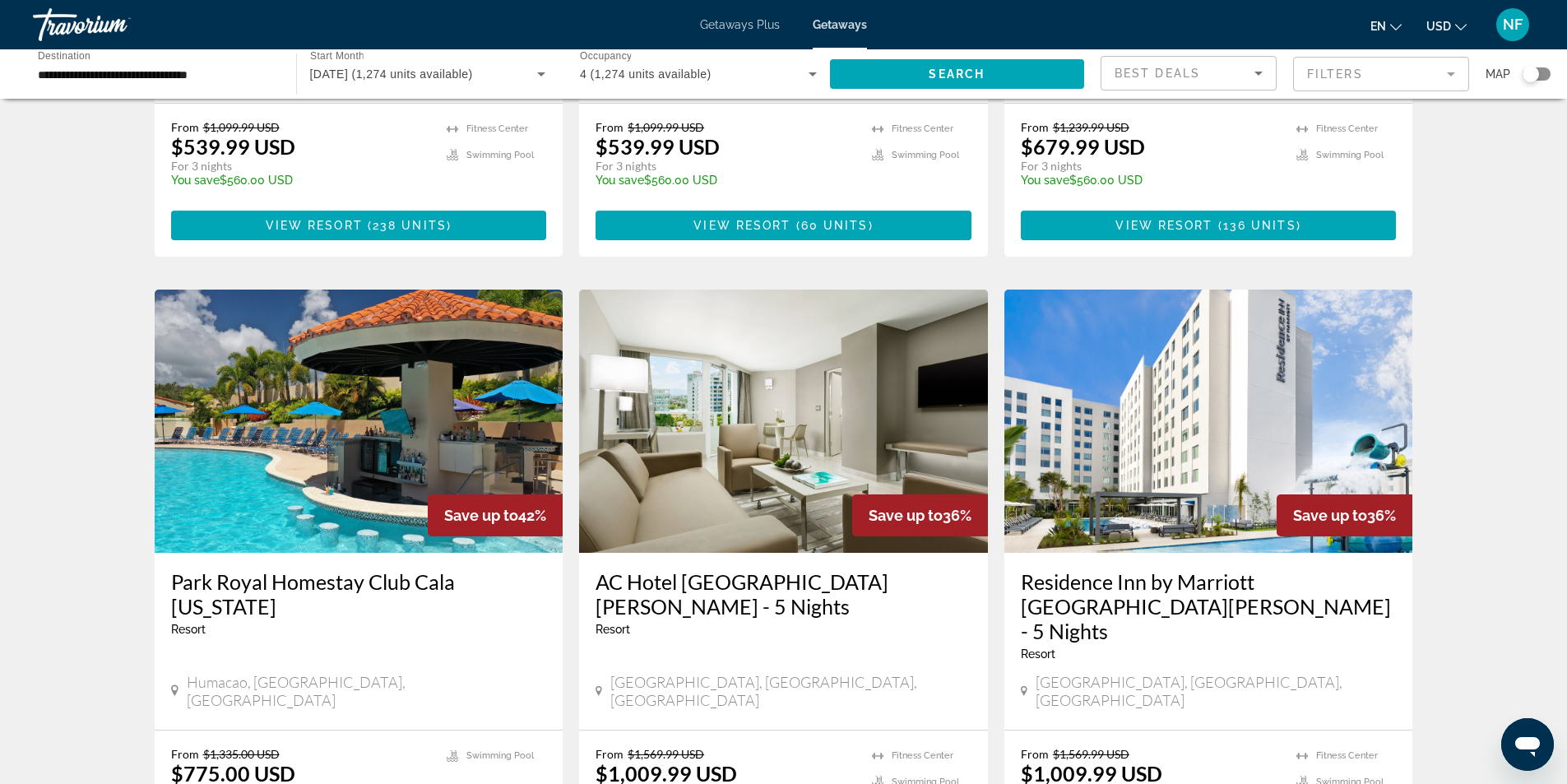
scroll to position [740, 0]
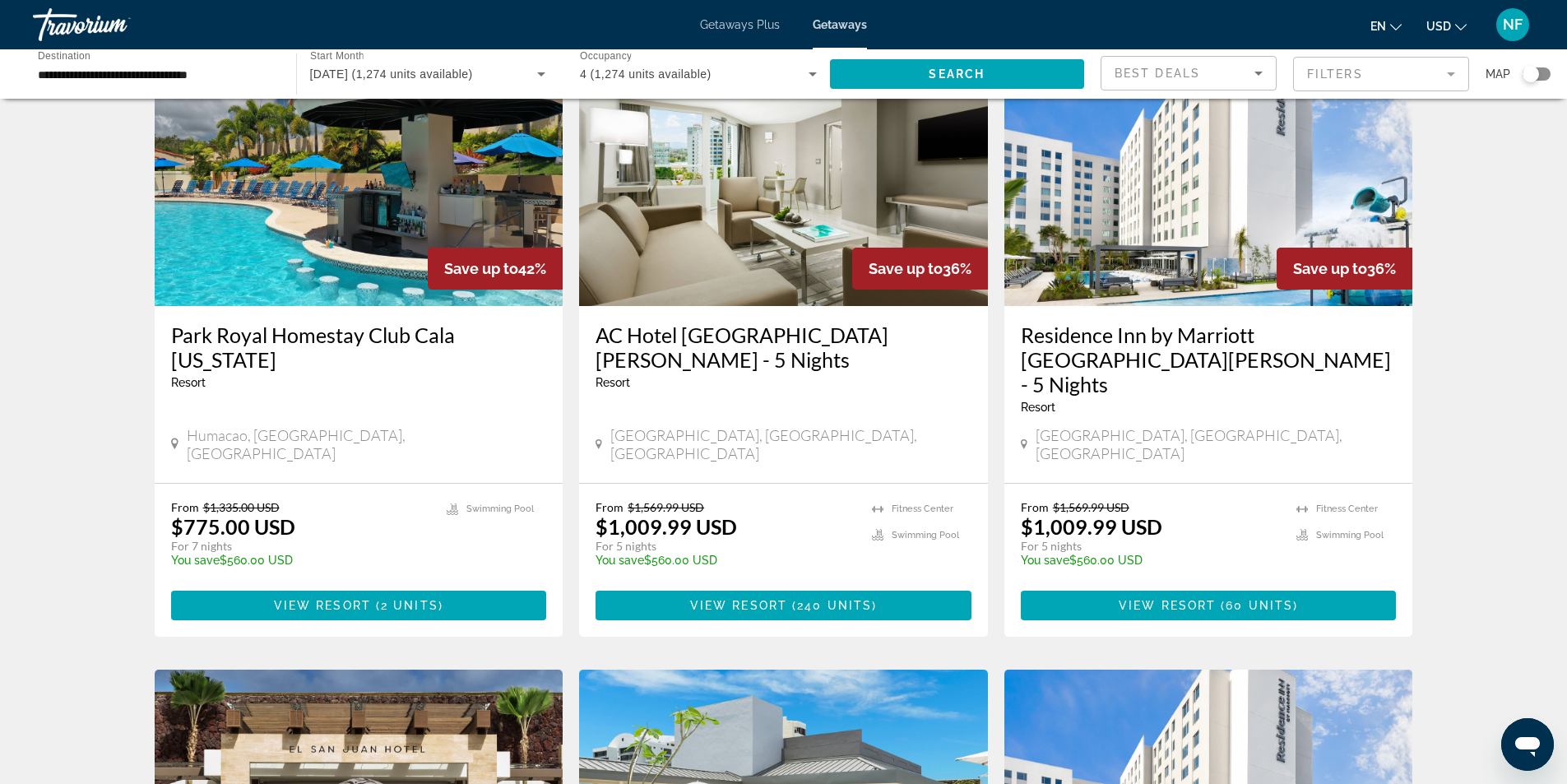
click at [417, 209] on img "Main content" at bounding box center [360, 174] width 409 height 263
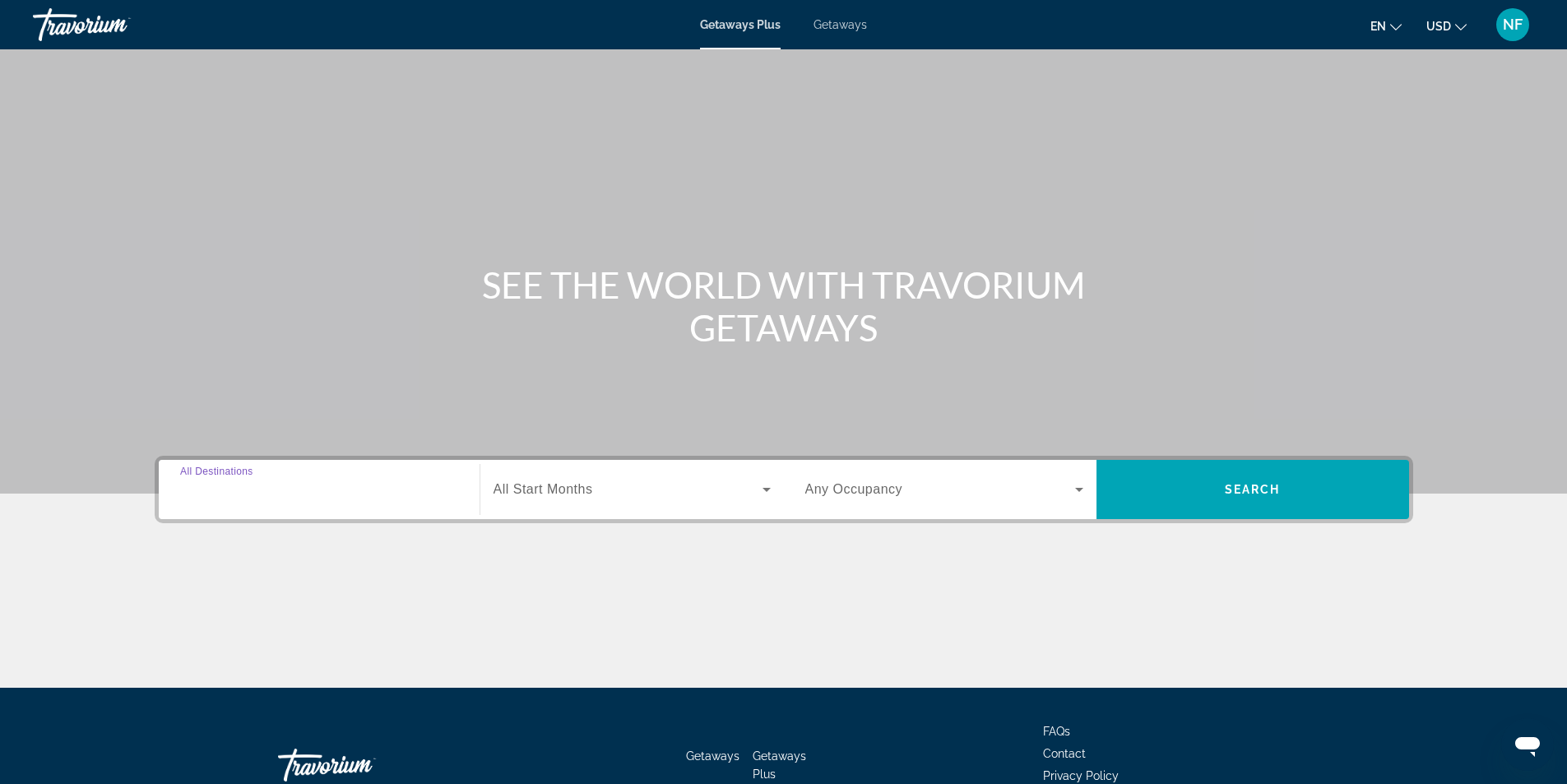
click at [306, 490] on input "Destination All Destinations" at bounding box center [318, 490] width 278 height 20
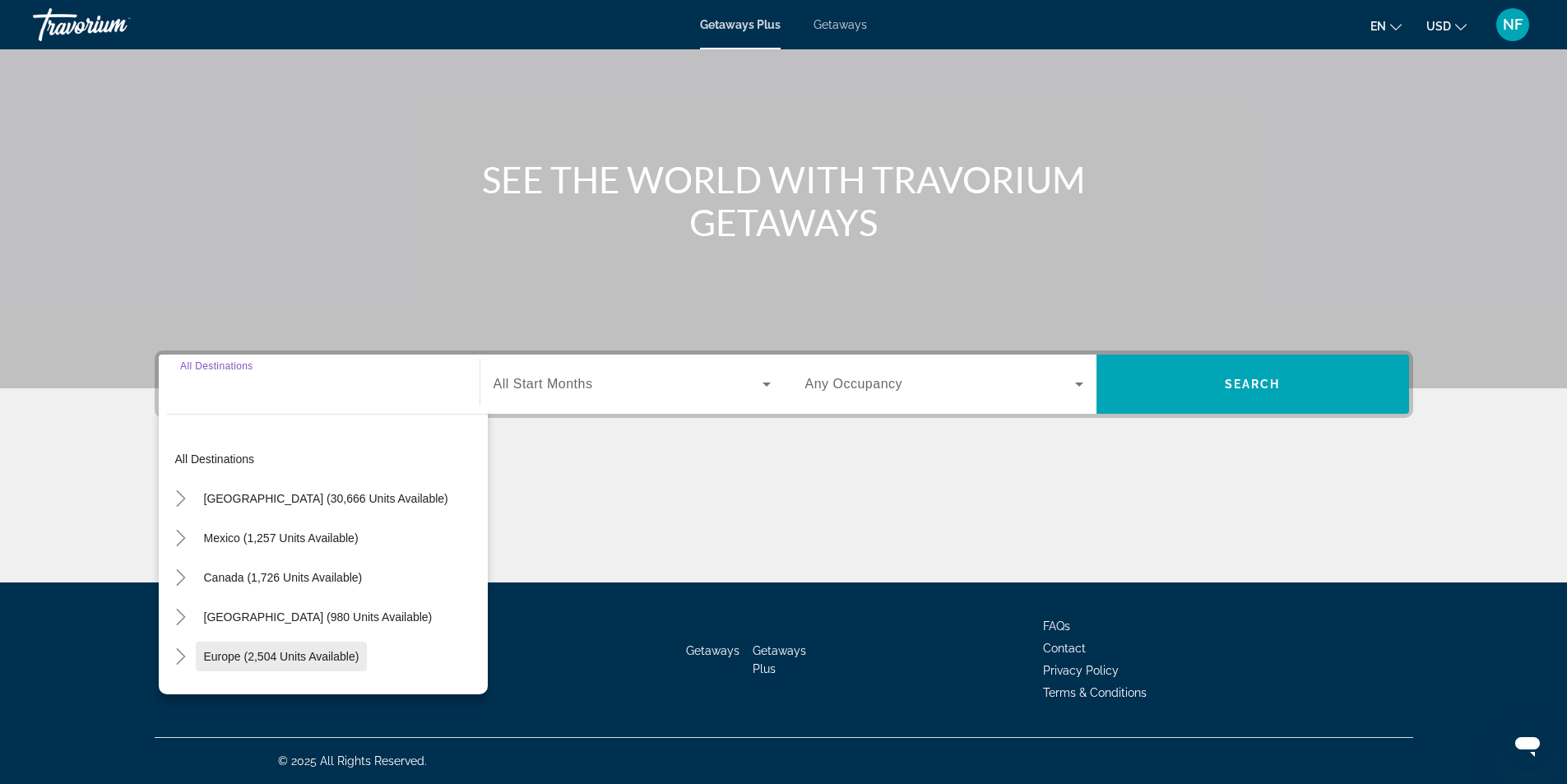
scroll to position [165, 0]
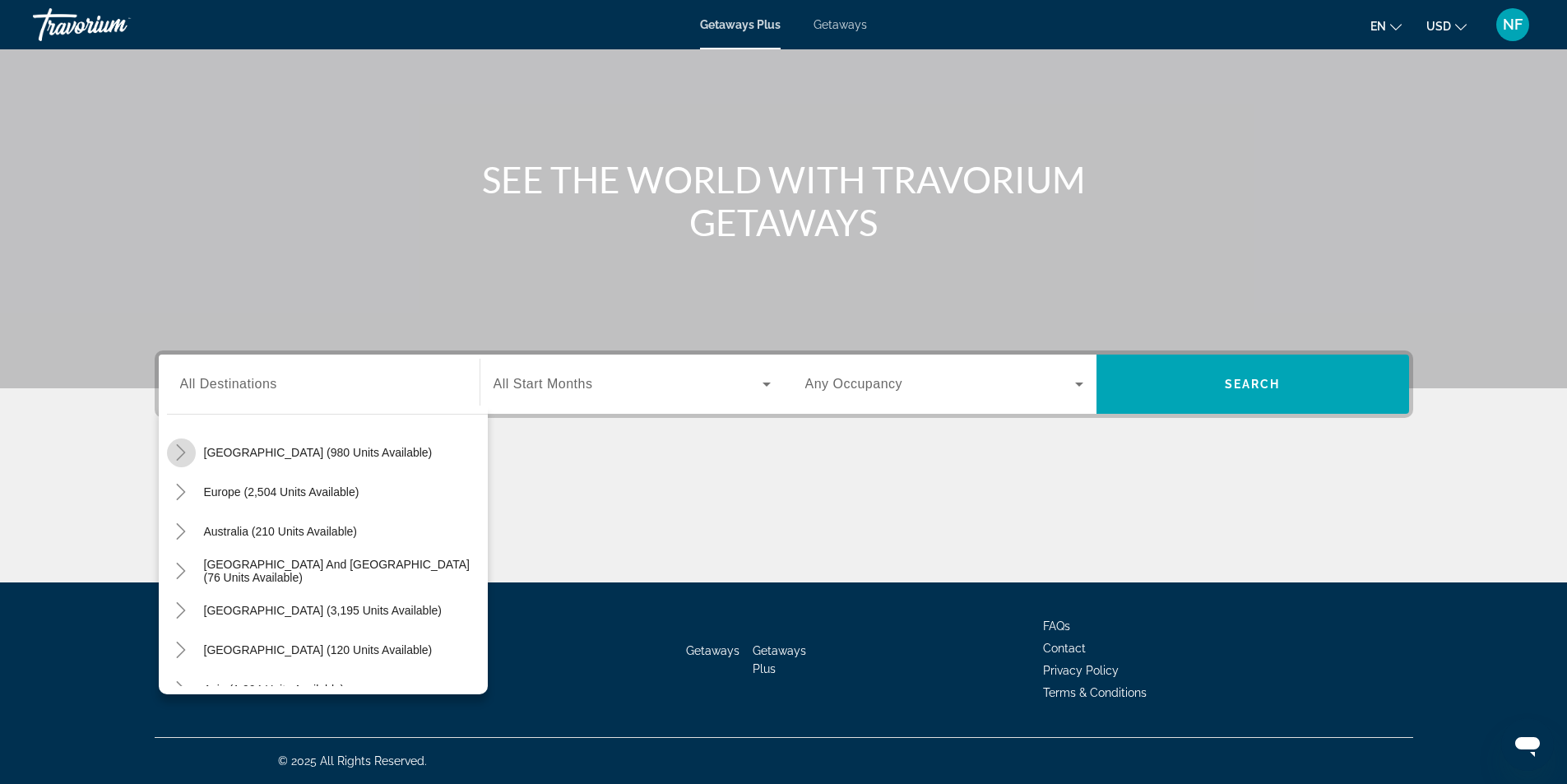
click at [179, 453] on icon "Toggle Caribbean & Atlantic Islands (980 units available)" at bounding box center [181, 452] width 17 height 17
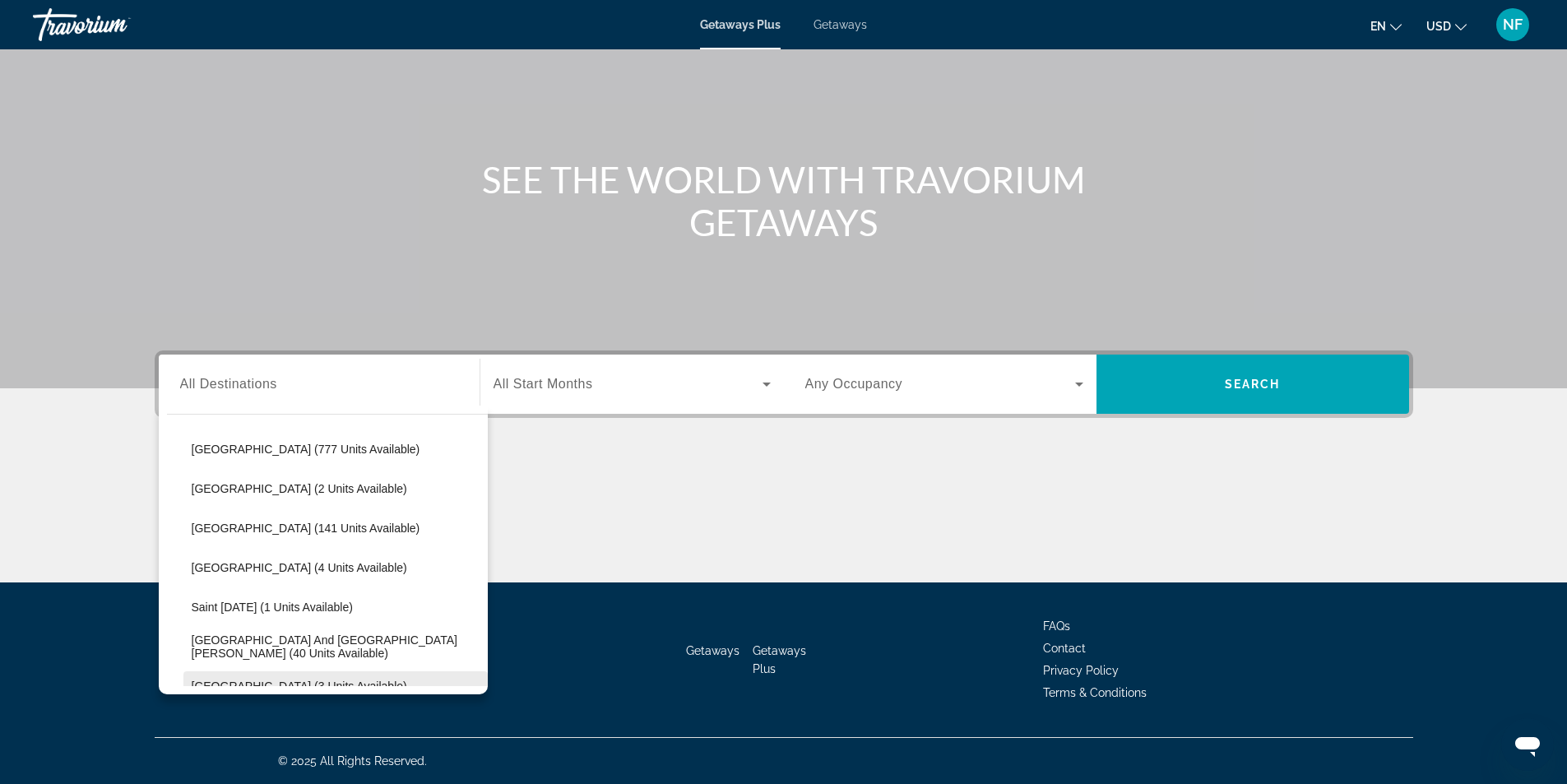
scroll to position [329, 0]
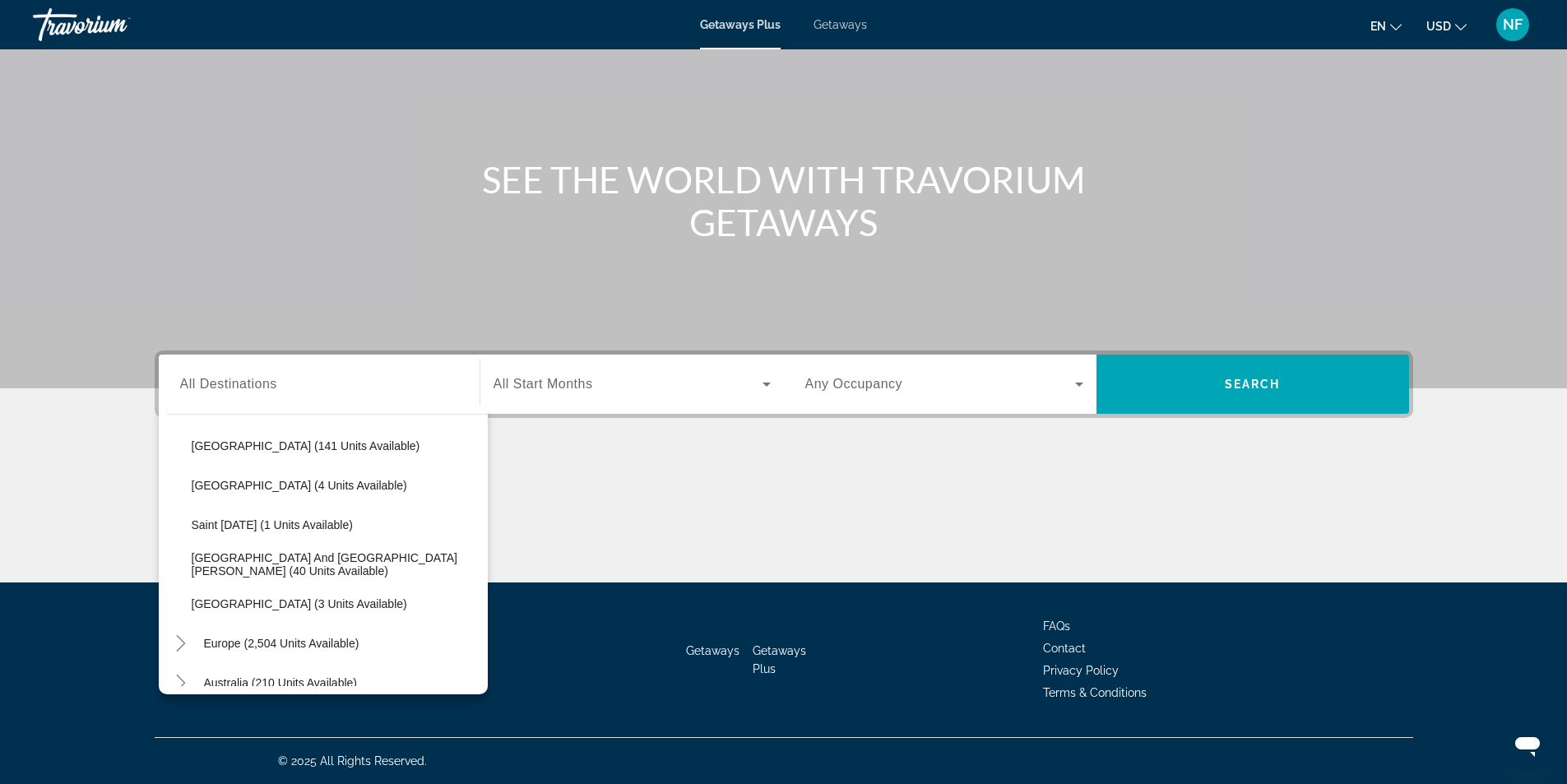
click at [539, 386] on span "All Start Months" at bounding box center [543, 383] width 100 height 14
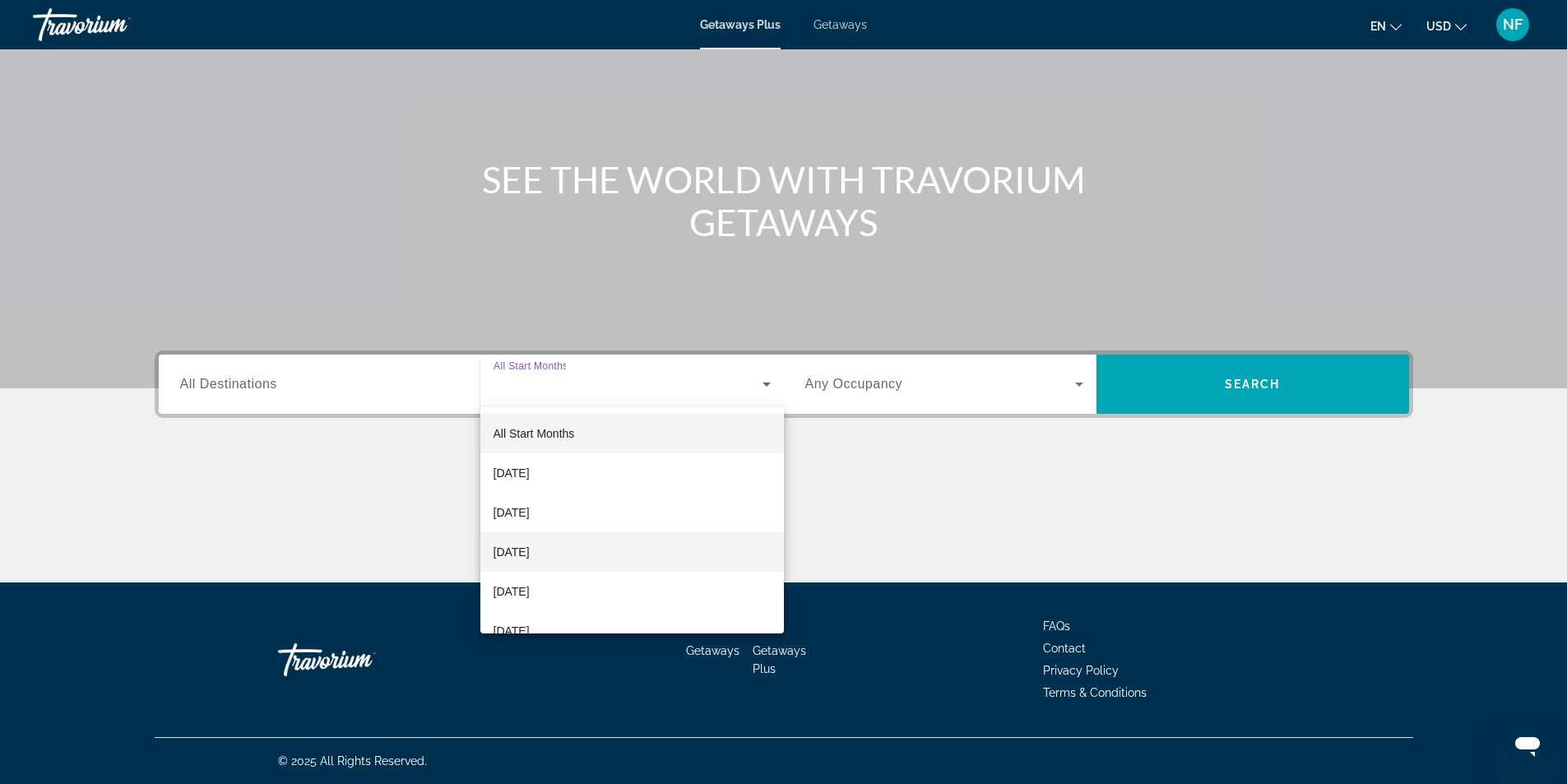
click at [530, 544] on span "[DATE]" at bounding box center [512, 552] width 37 height 20
